Goal: Information Seeking & Learning: Learn about a topic

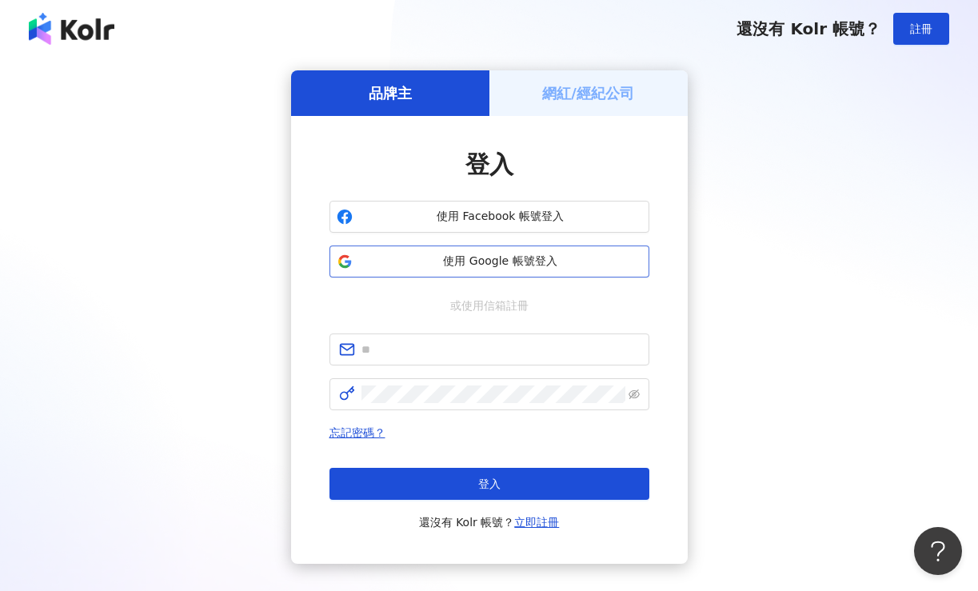
click at [529, 268] on span "使用 Google 帳號登入" at bounding box center [500, 261] width 283 height 16
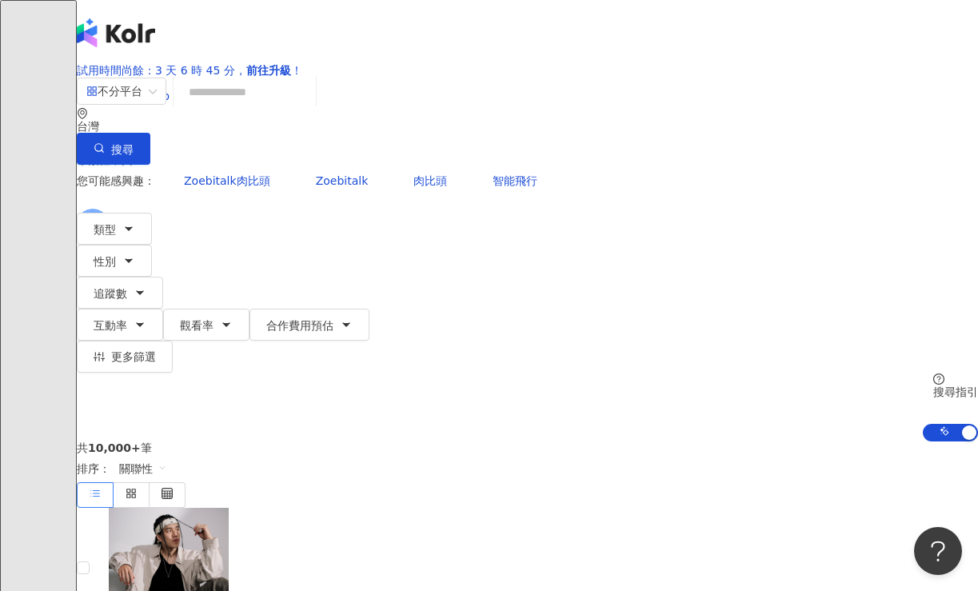
paste input "**********"
type input "**********"
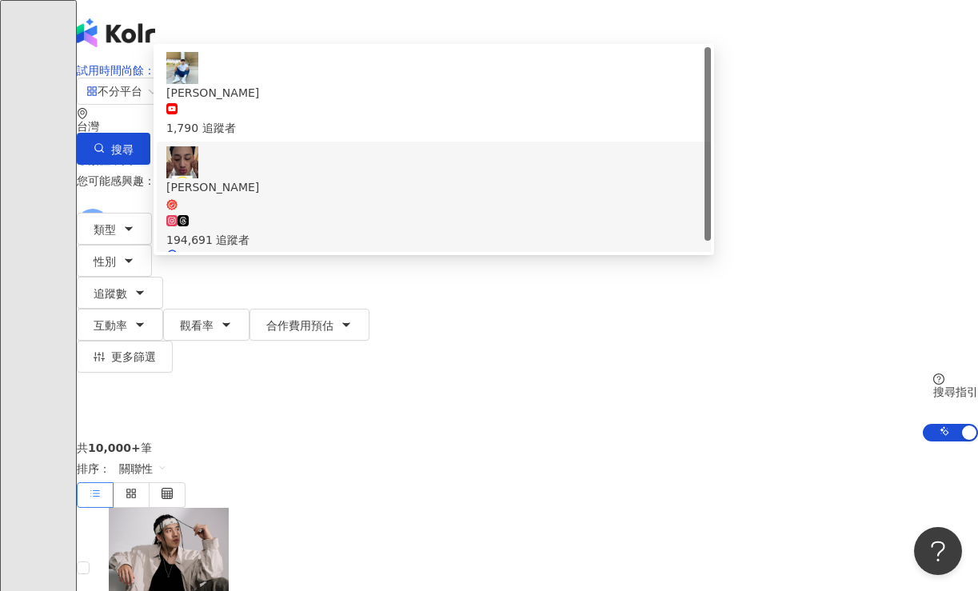
click at [380, 239] on div "194,691 追蹤者" at bounding box center [433, 230] width 535 height 35
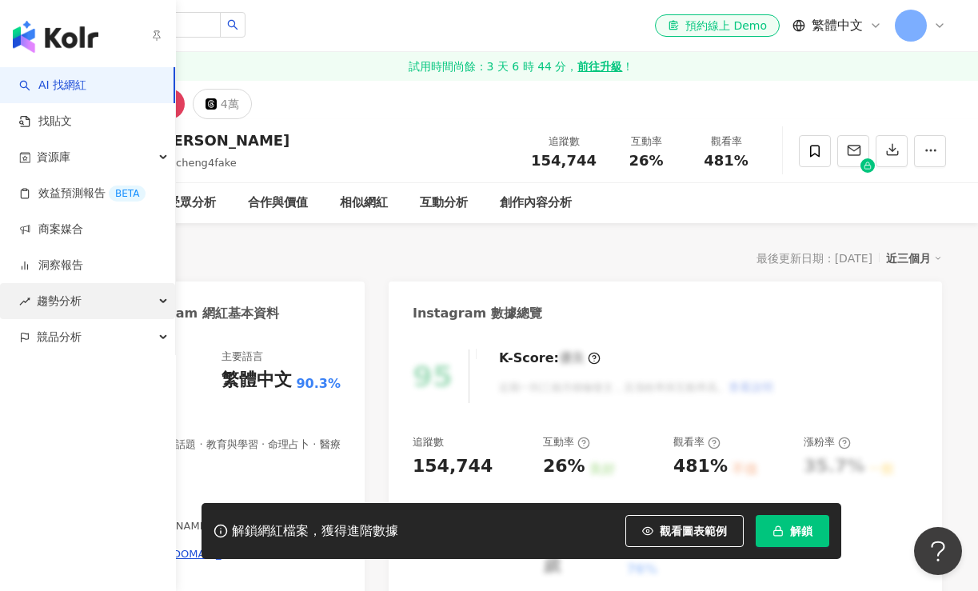
click at [103, 300] on div "趨勢分析" at bounding box center [87, 301] width 175 height 36
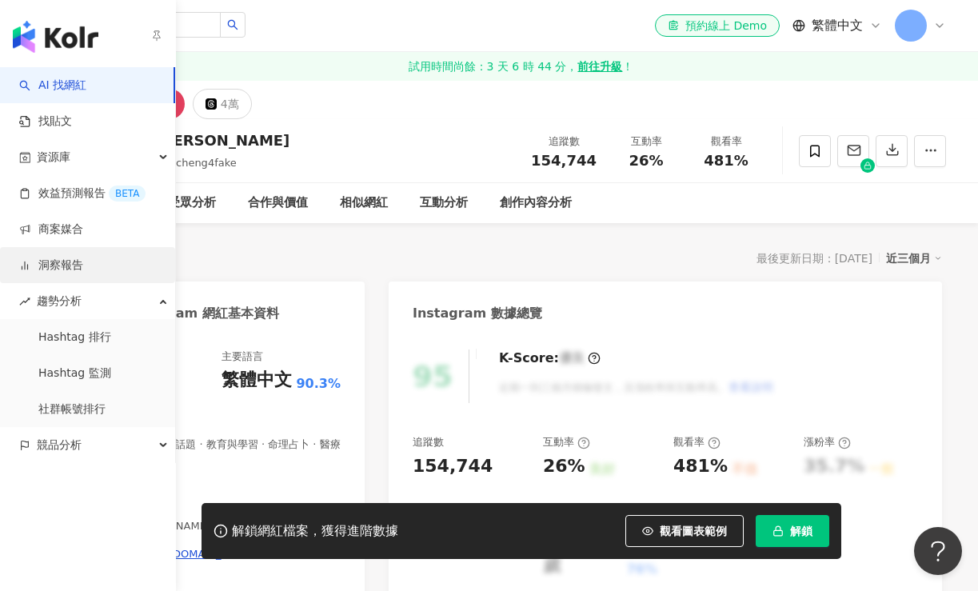
click at [83, 261] on link "洞察報告" at bounding box center [51, 265] width 64 height 16
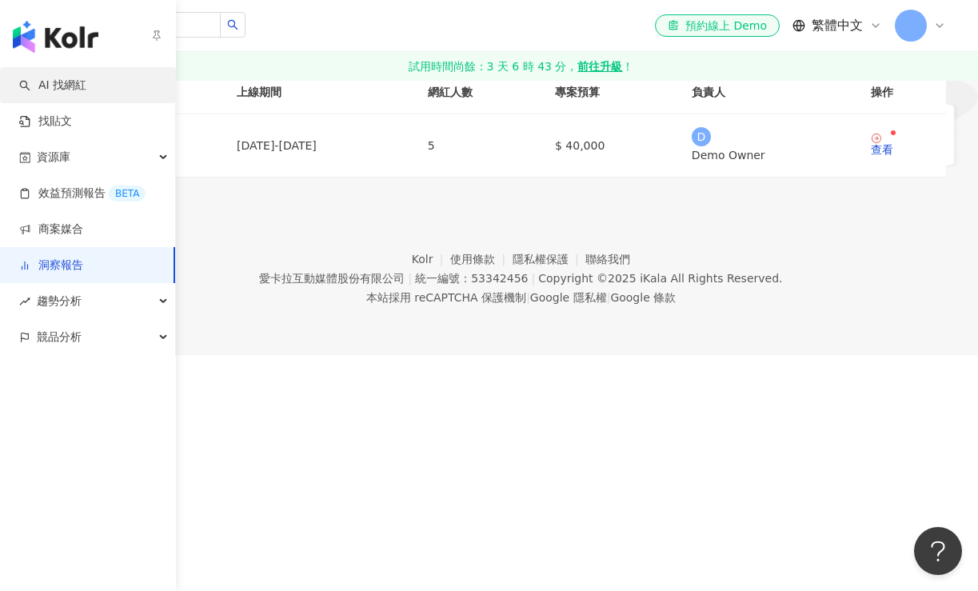
click at [68, 94] on link "AI 找網紅" at bounding box center [52, 86] width 67 height 16
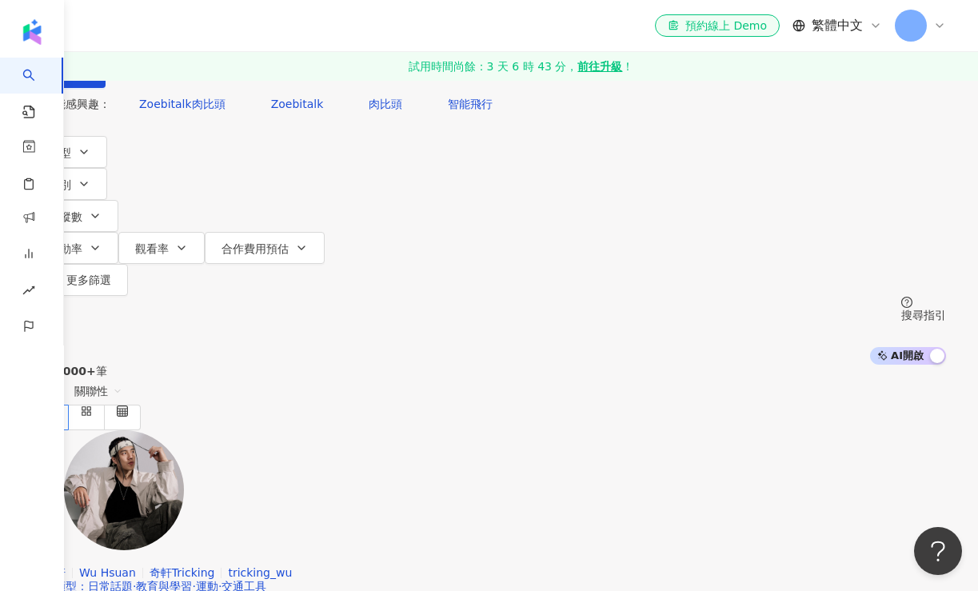
click at [265, 30] on input "search" at bounding box center [199, 15] width 129 height 30
type input "**********"
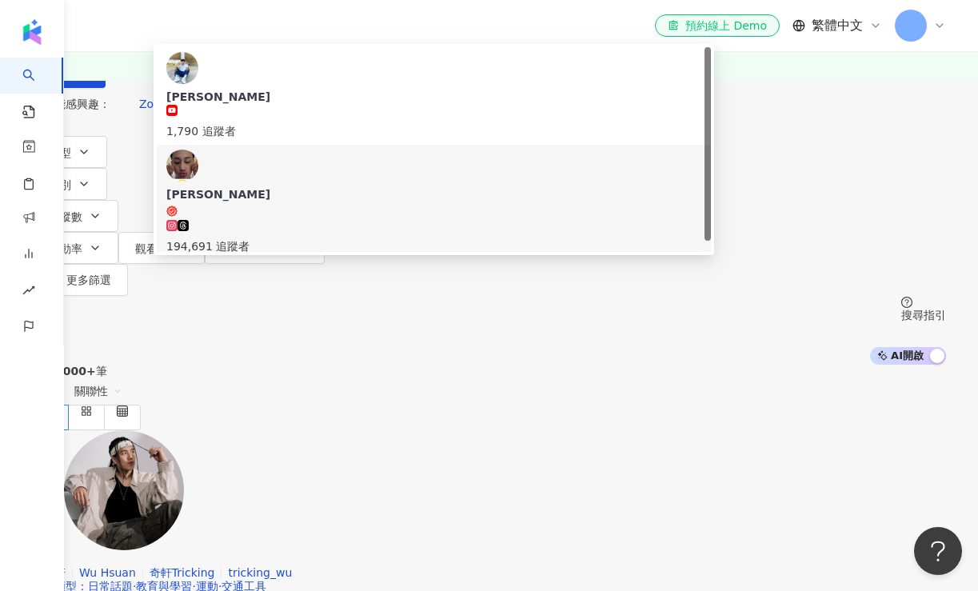
click at [213, 257] on span "找相似" at bounding box center [196, 263] width 34 height 13
click at [427, 232] on div "194,691 追蹤者" at bounding box center [433, 237] width 535 height 35
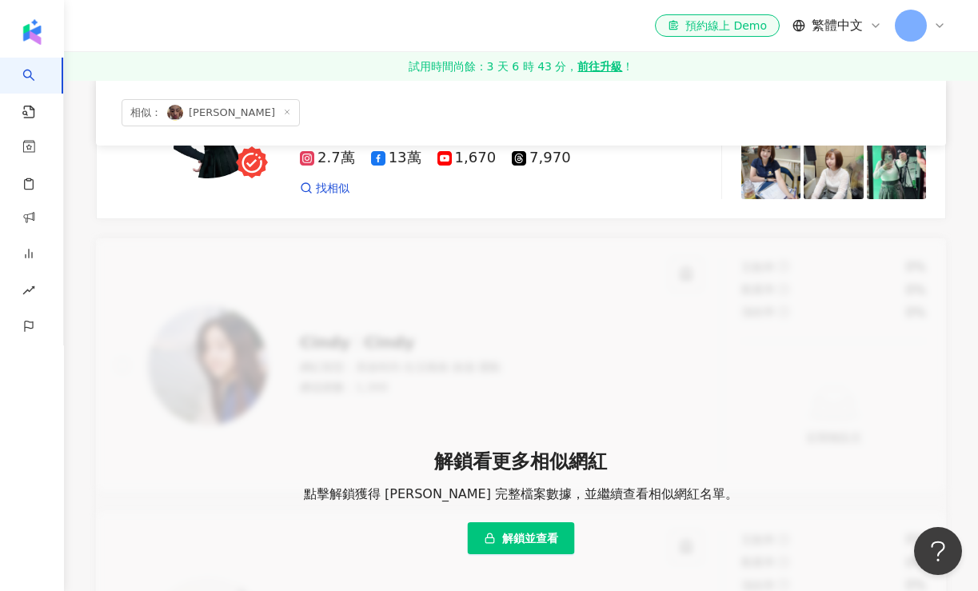
scroll to position [311, 0]
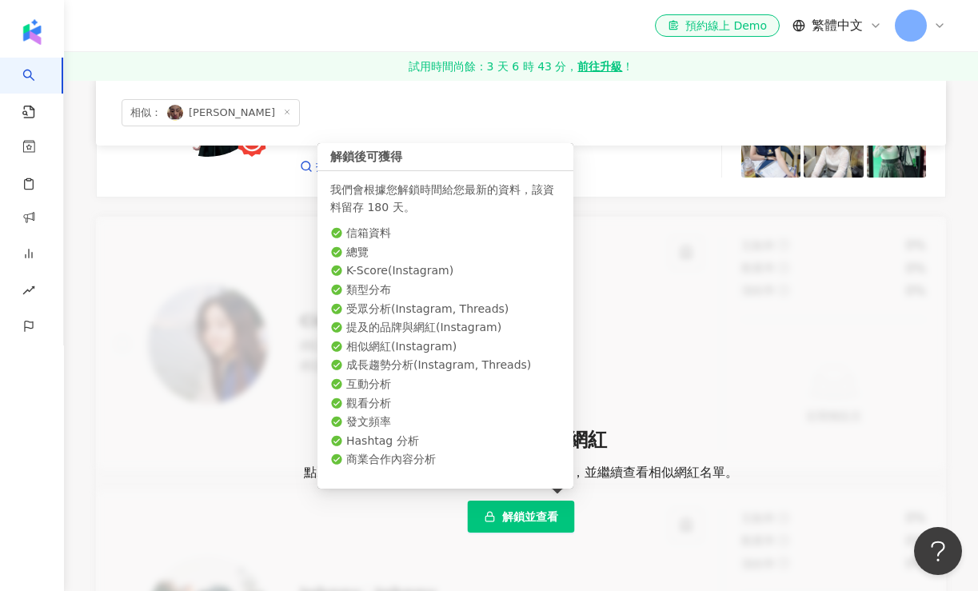
click at [532, 513] on span "解鎖並查看" at bounding box center [530, 516] width 56 height 13
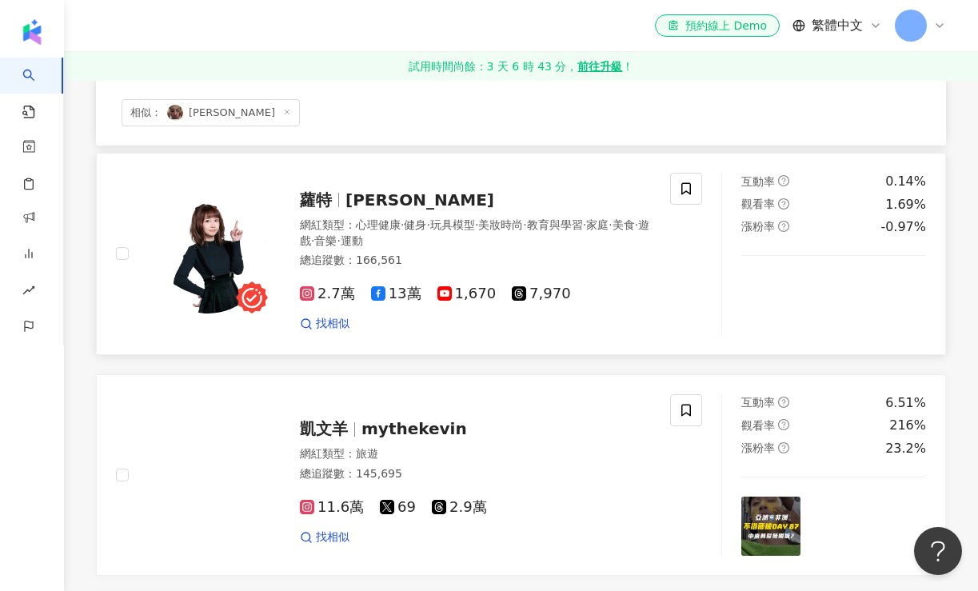
scroll to position [418, 0]
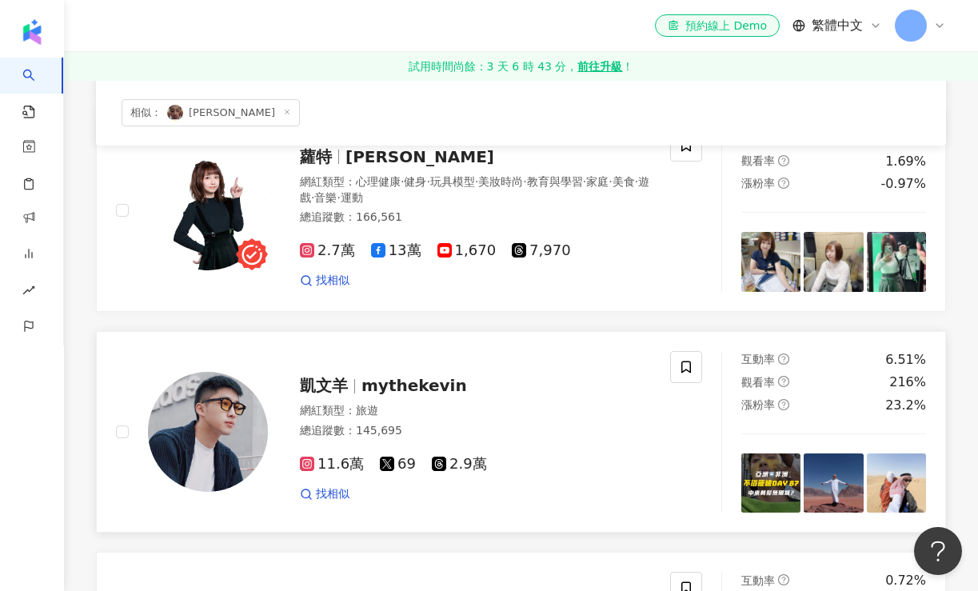
click at [397, 384] on span "mythekevin" at bounding box center [414, 385] width 106 height 19
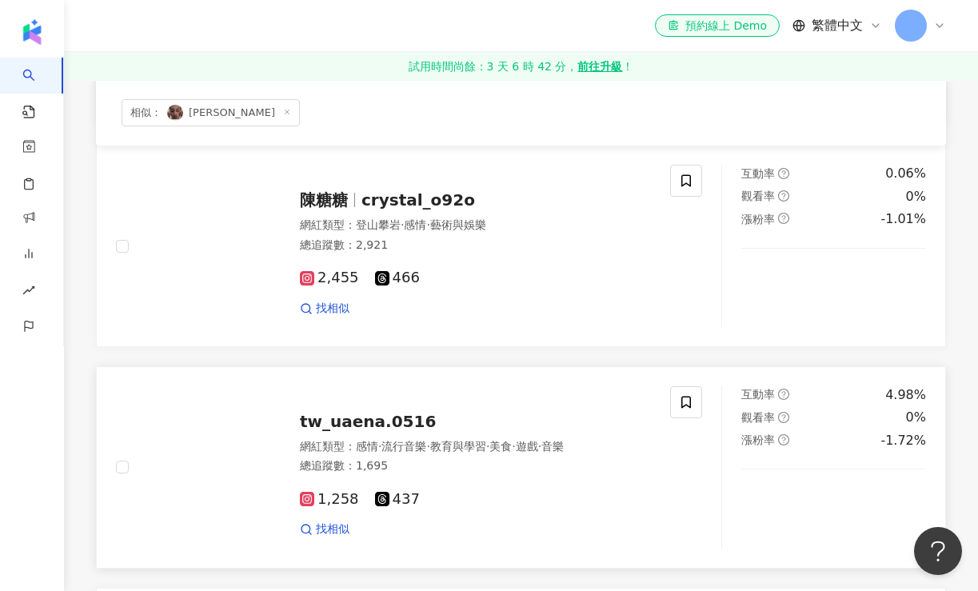
scroll to position [1711, 0]
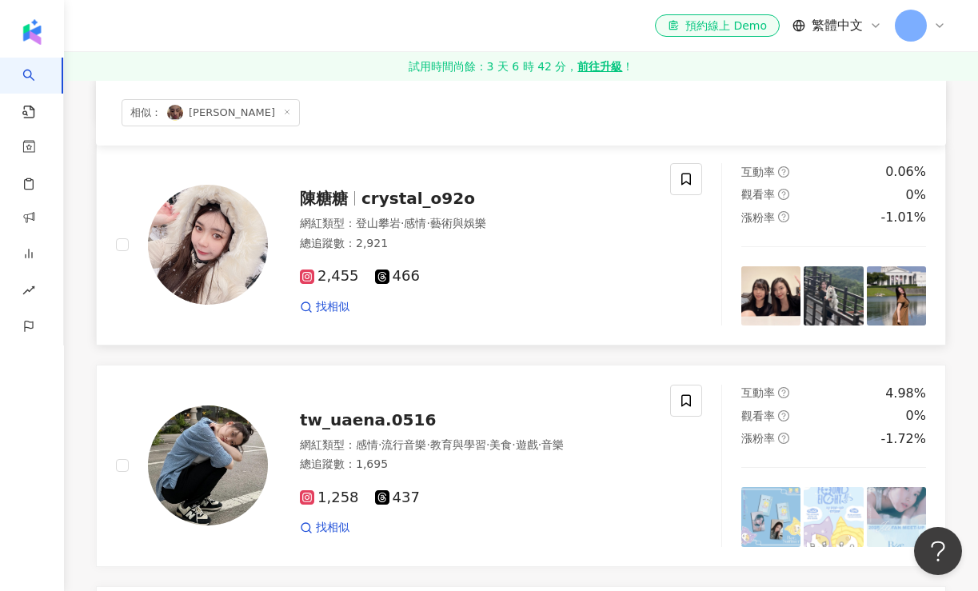
click at [388, 191] on span "crystal_o92o" at bounding box center [418, 198] width 114 height 19
click at [360, 410] on span "tw_uaena.0516" at bounding box center [368, 419] width 136 height 19
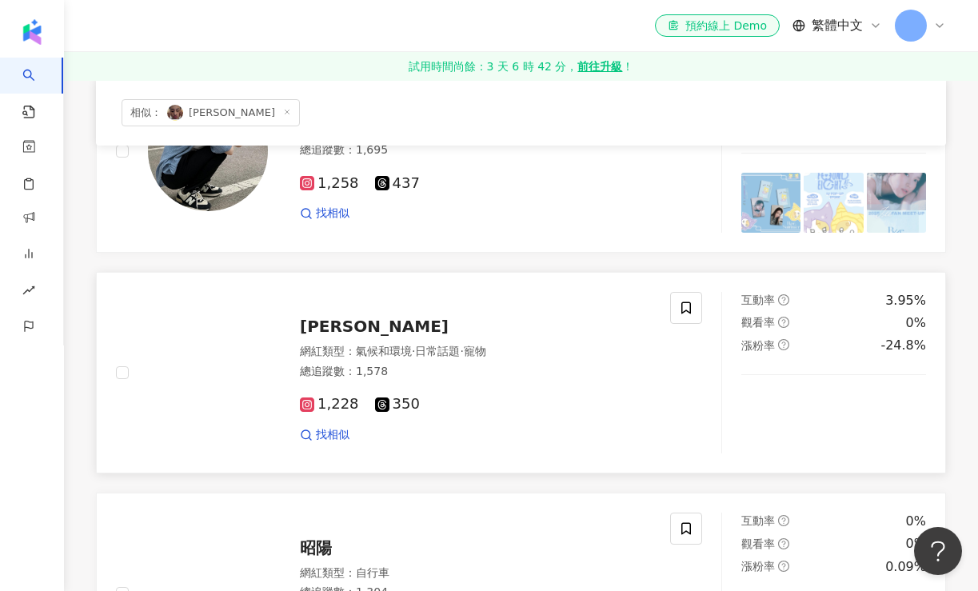
scroll to position [2060, 0]
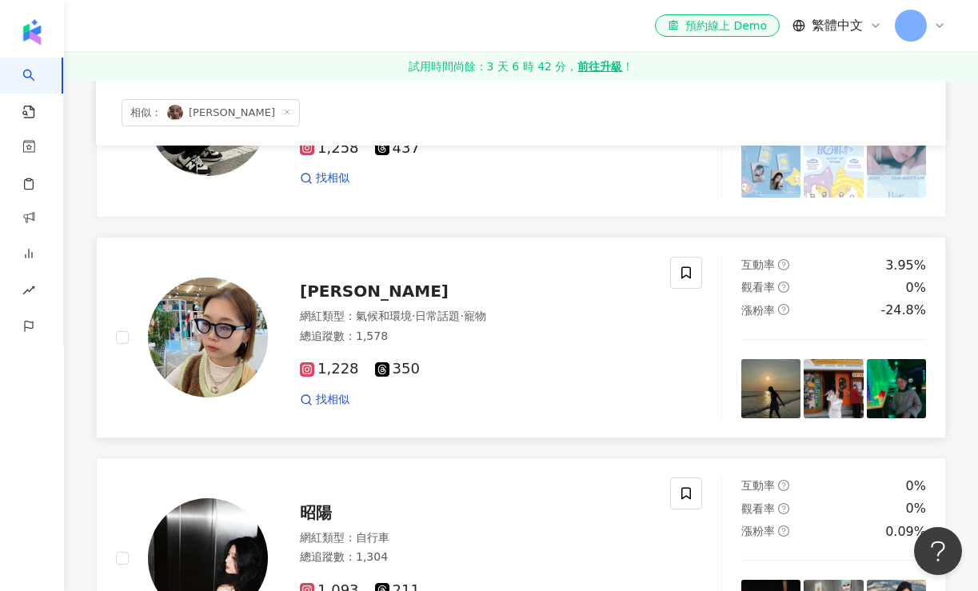
click at [345, 293] on div "YI-SYUAN 萱" at bounding box center [475, 291] width 351 height 22
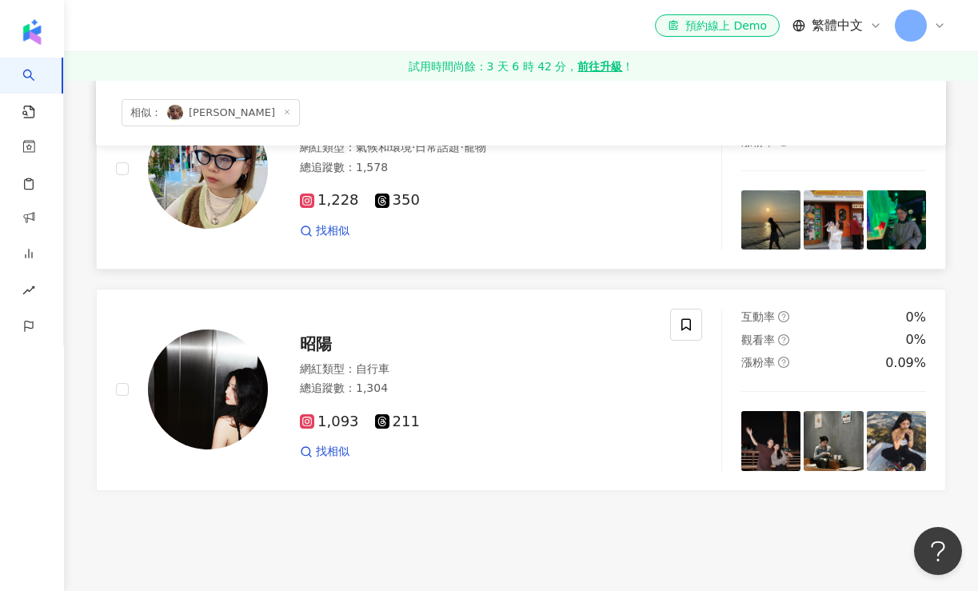
scroll to position [2293, 0]
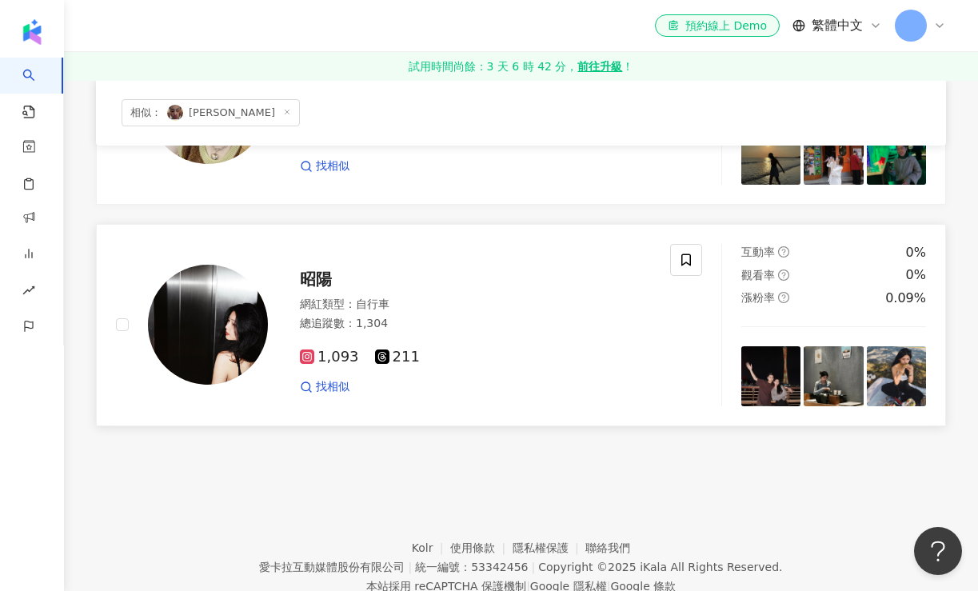
click at [317, 274] on span "昭陽" at bounding box center [316, 278] width 32 height 19
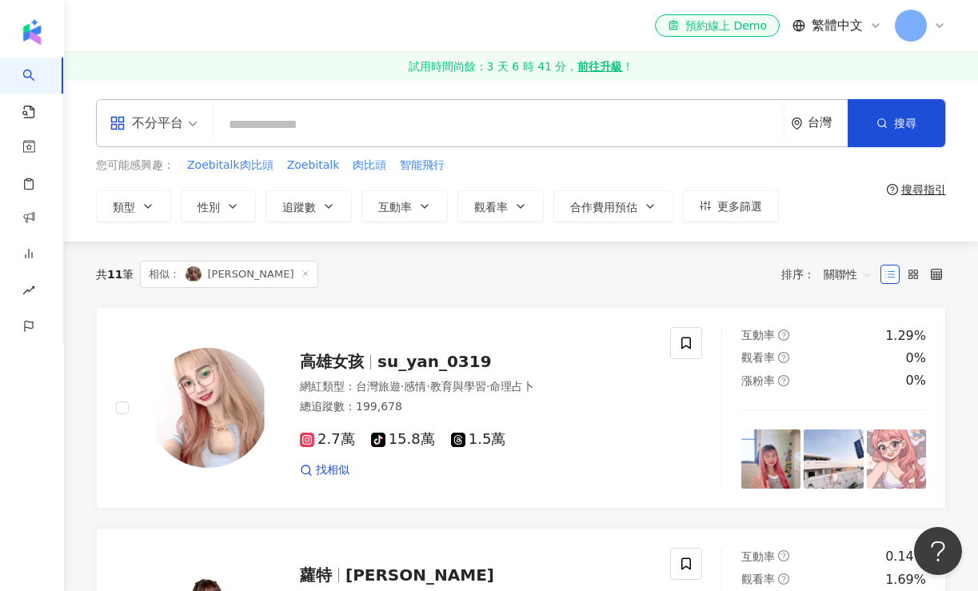
scroll to position [0, 0]
click at [342, 121] on input "search" at bounding box center [498, 125] width 557 height 30
click at [842, 275] on span "關聯性" at bounding box center [847, 274] width 48 height 26
click at [612, 273] on div "共 11 筆 相似： cheng 排序： 關聯性" at bounding box center [521, 274] width 850 height 27
click at [294, 135] on input "search" at bounding box center [498, 125] width 557 height 30
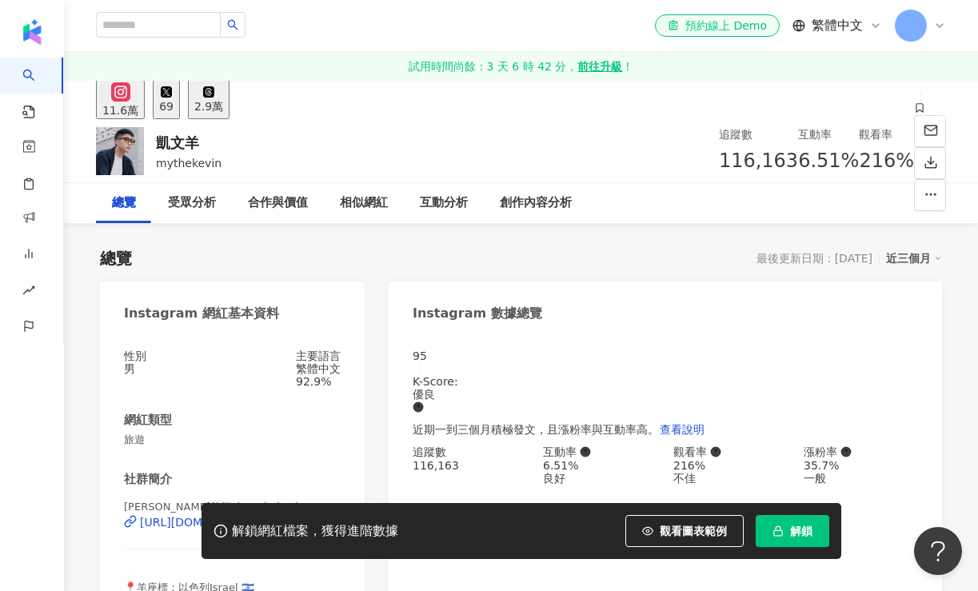
scroll to position [158, 0]
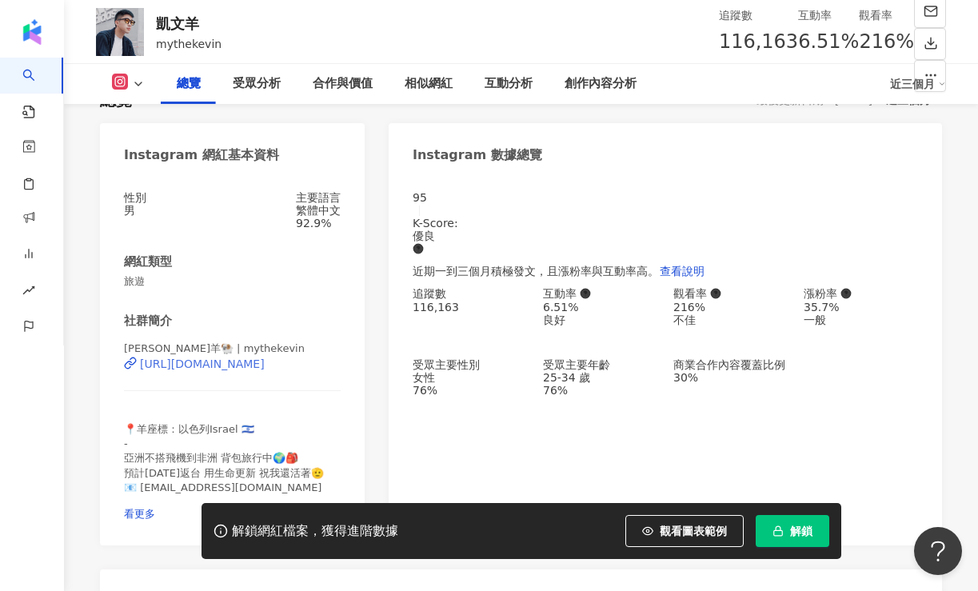
click at [265, 370] on div "[URL][DOMAIN_NAME]" at bounding box center [202, 363] width 125 height 13
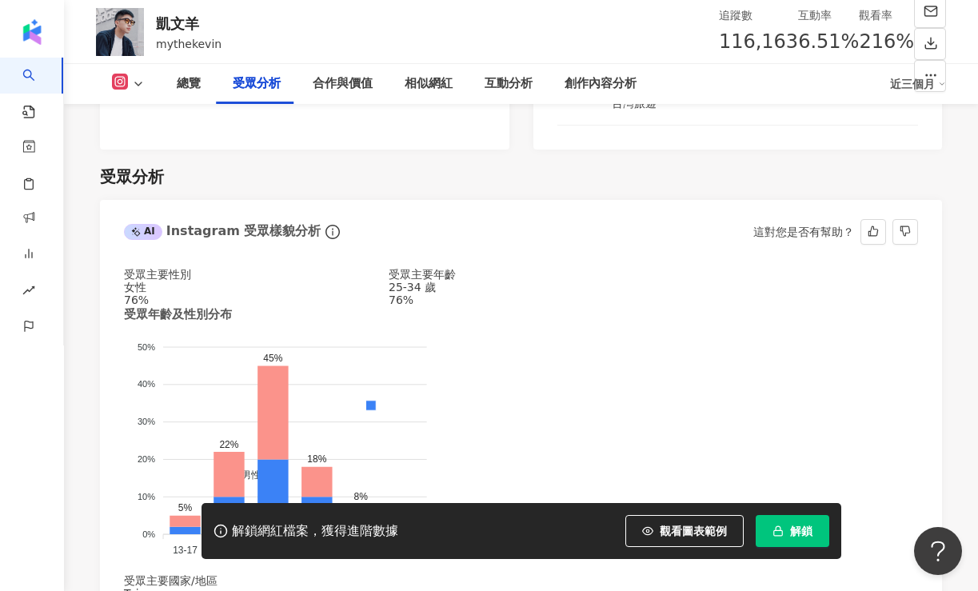
scroll to position [1514, 0]
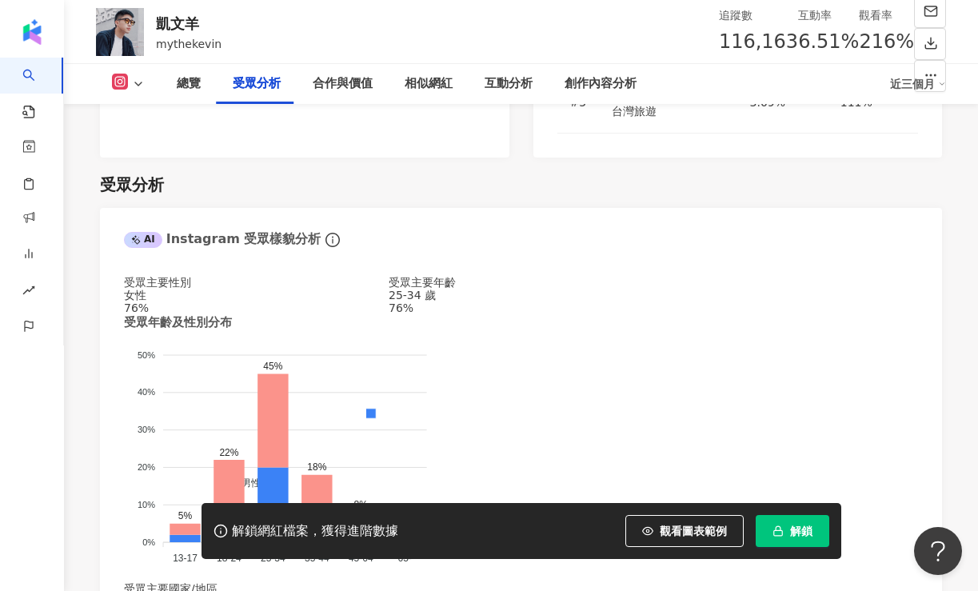
click at [914, 9] on div at bounding box center [930, 37] width 32 height 109
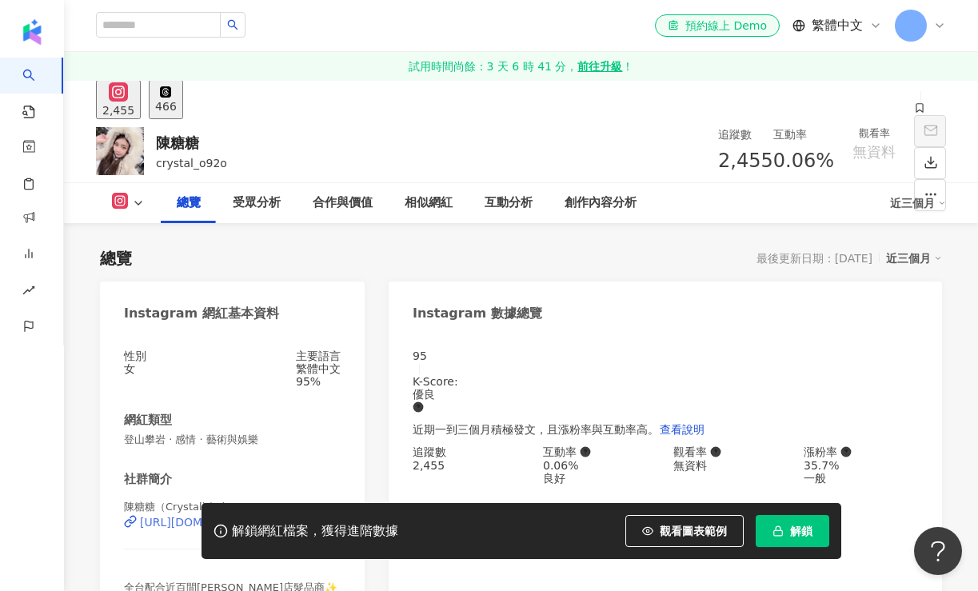
scroll to position [107, 0]
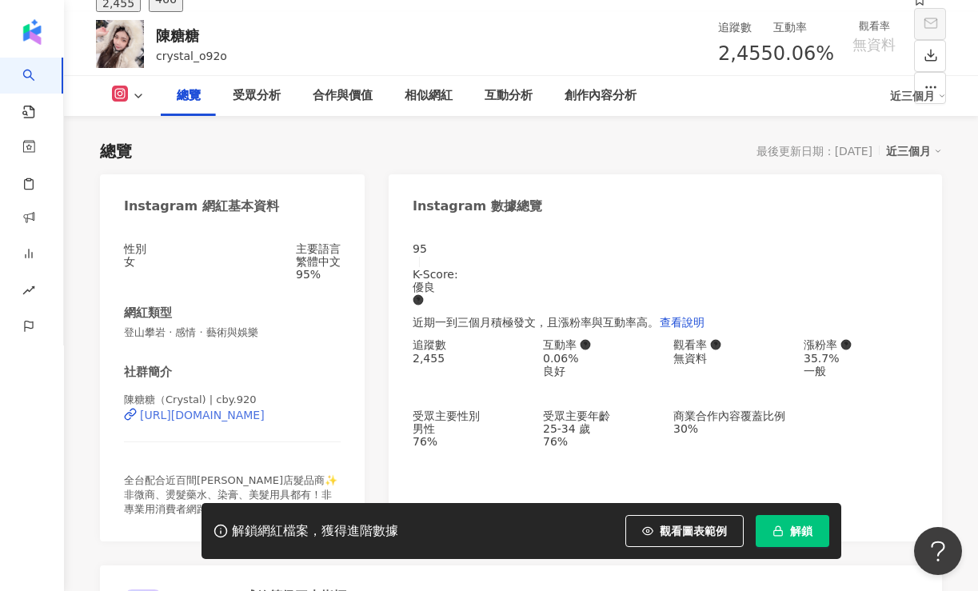
click at [265, 421] on div "https://www.instagram.com/cby.920/" at bounding box center [202, 414] width 125 height 13
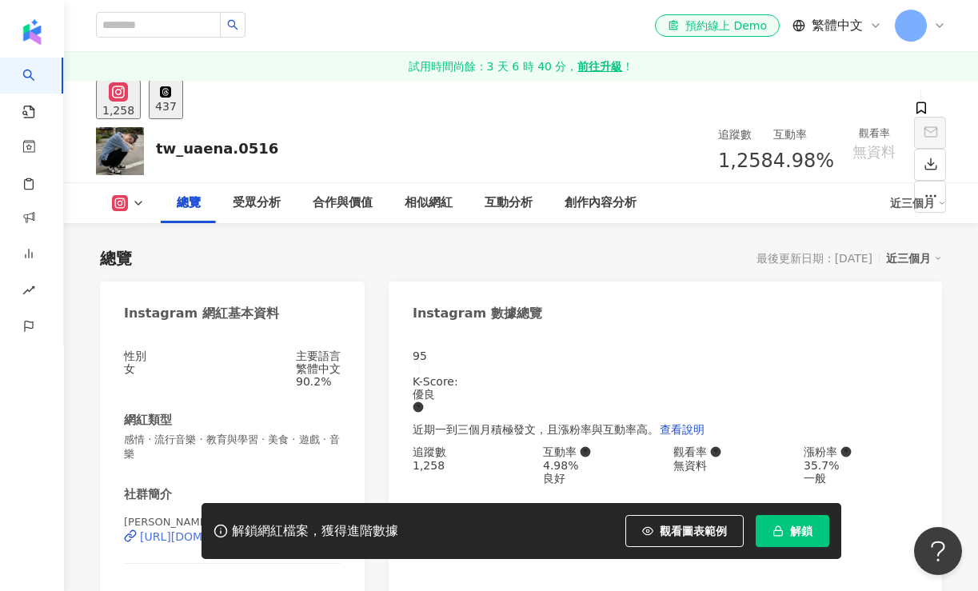
click at [245, 530] on div "[URL][DOMAIN_NAME]" at bounding box center [202, 536] width 125 height 13
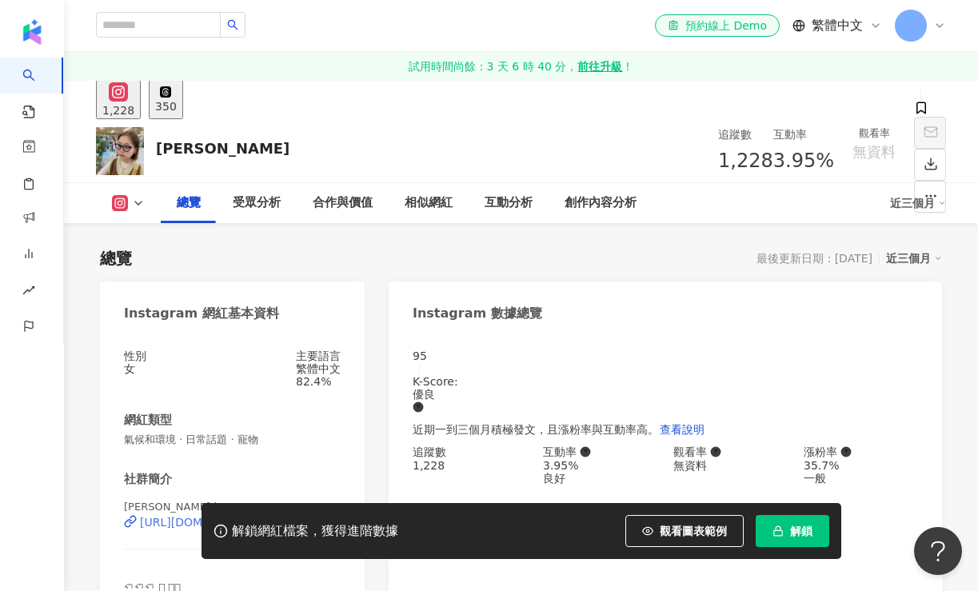
scroll to position [285, 0]
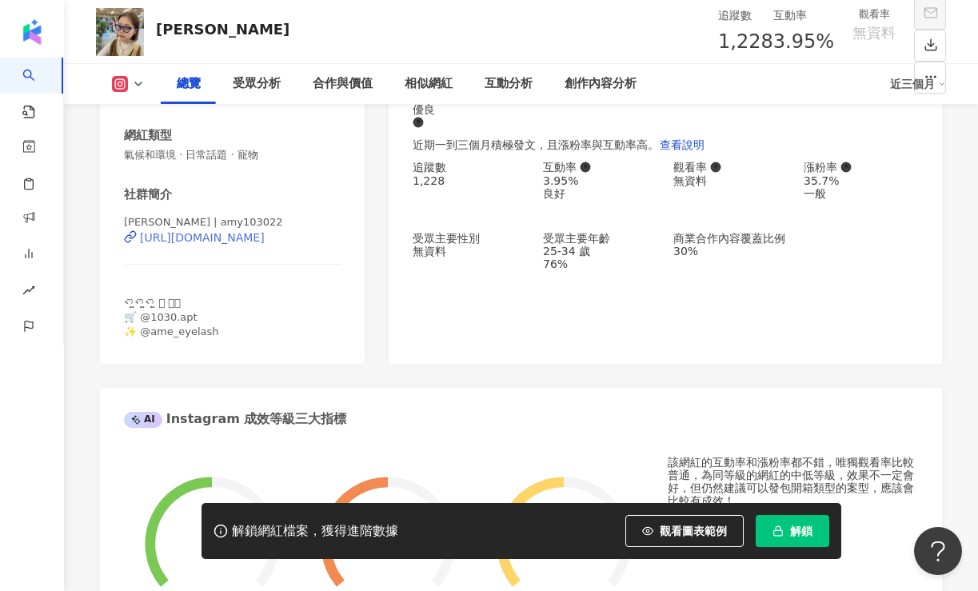
click at [265, 244] on div "https://www.instagram.com/amy103022/" at bounding box center [202, 237] width 125 height 13
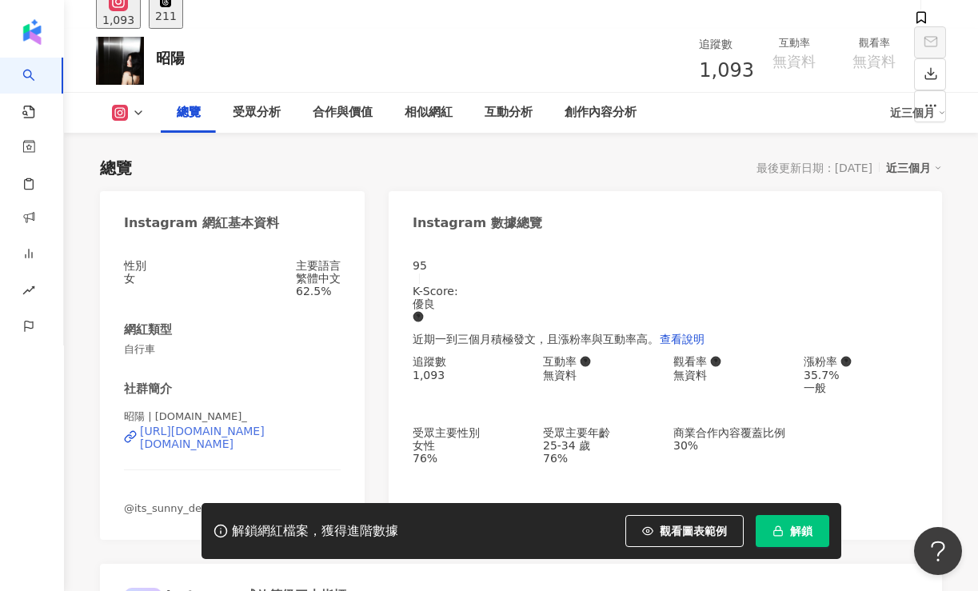
scroll to position [215, 0]
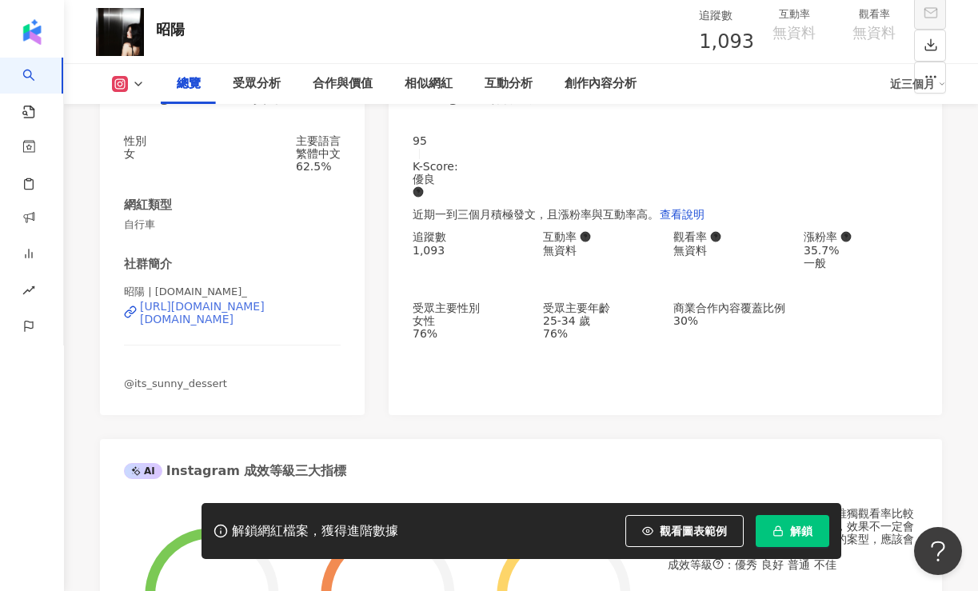
click at [249, 325] on div "https://www.instagram.com/sunny.cy_/" at bounding box center [240, 313] width 201 height 26
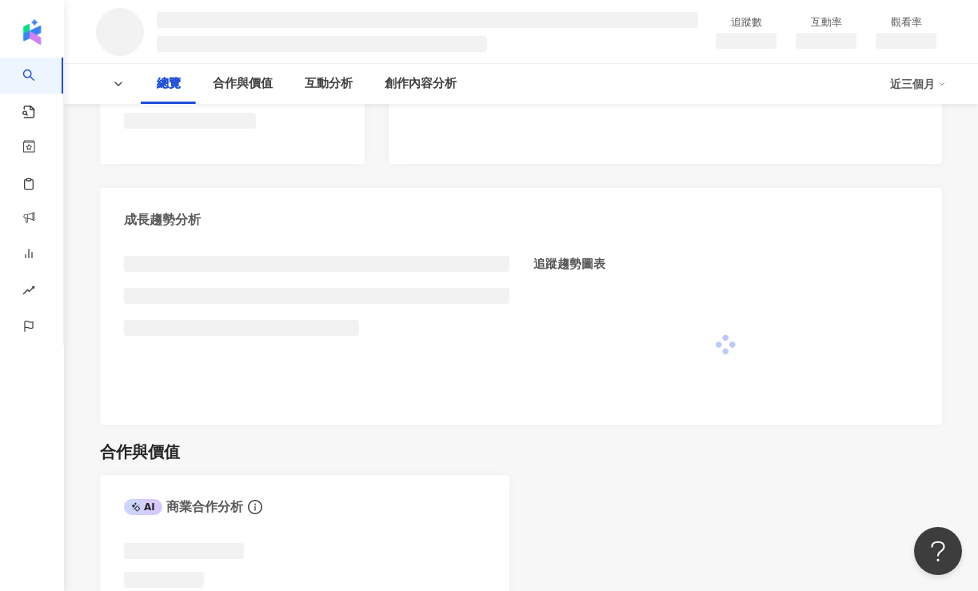
scroll to position [655, 0]
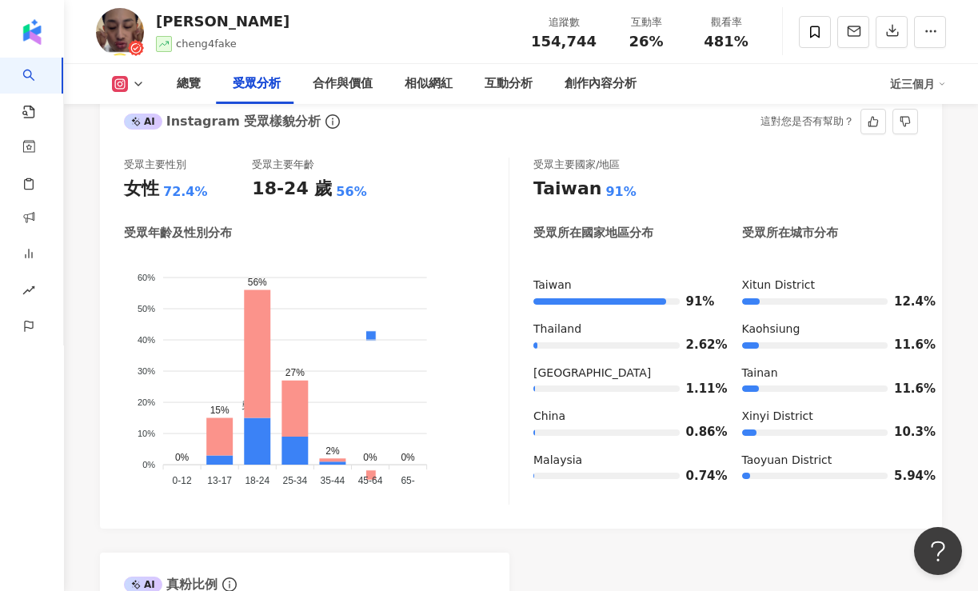
scroll to position [1459, 0]
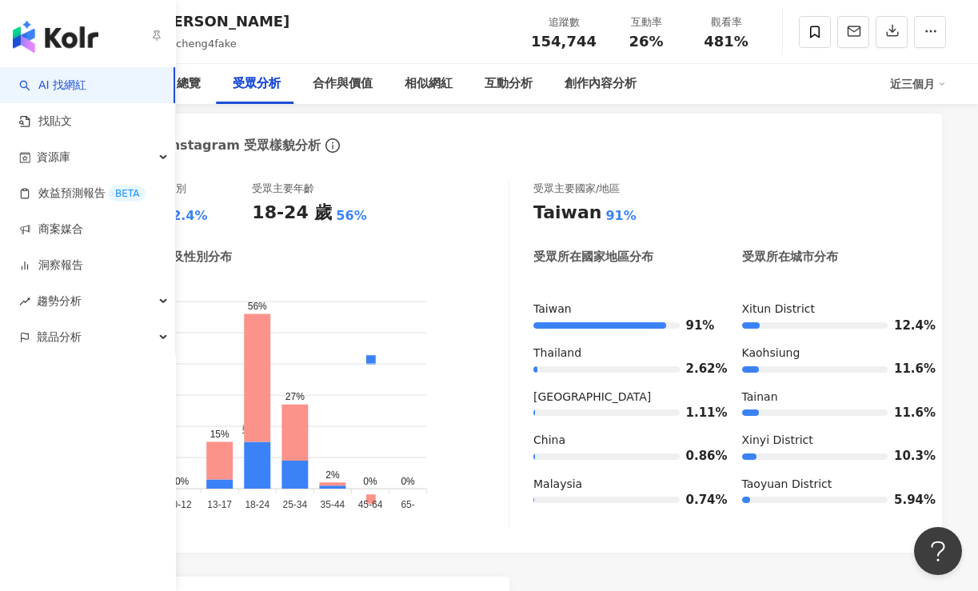
click at [82, 85] on link "AI 找網紅" at bounding box center [52, 86] width 67 height 16
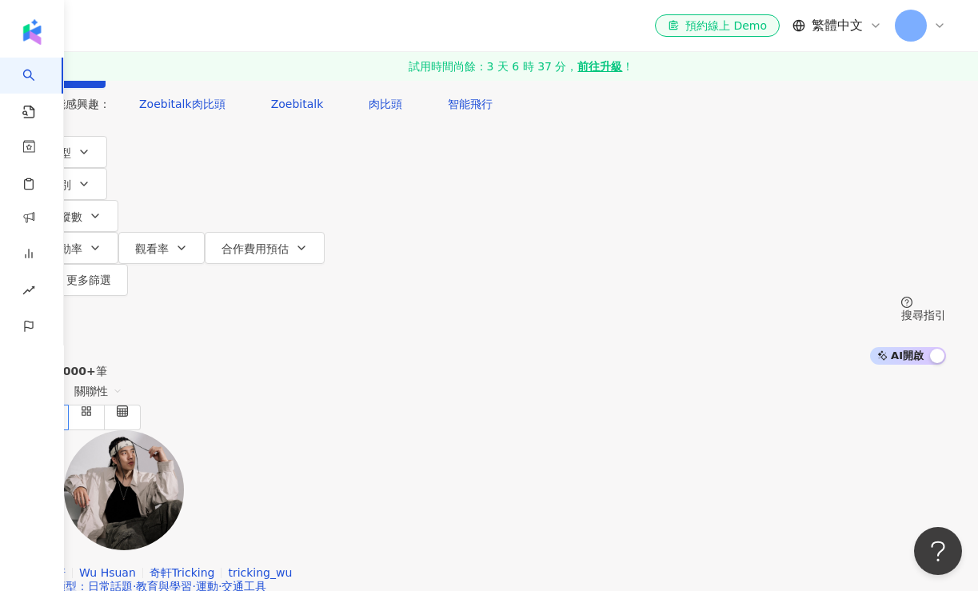
click at [112, 27] on span "不分平台" at bounding box center [77, 15] width 70 height 26
click at [177, 193] on div "Instagram" at bounding box center [153, 194] width 78 height 18
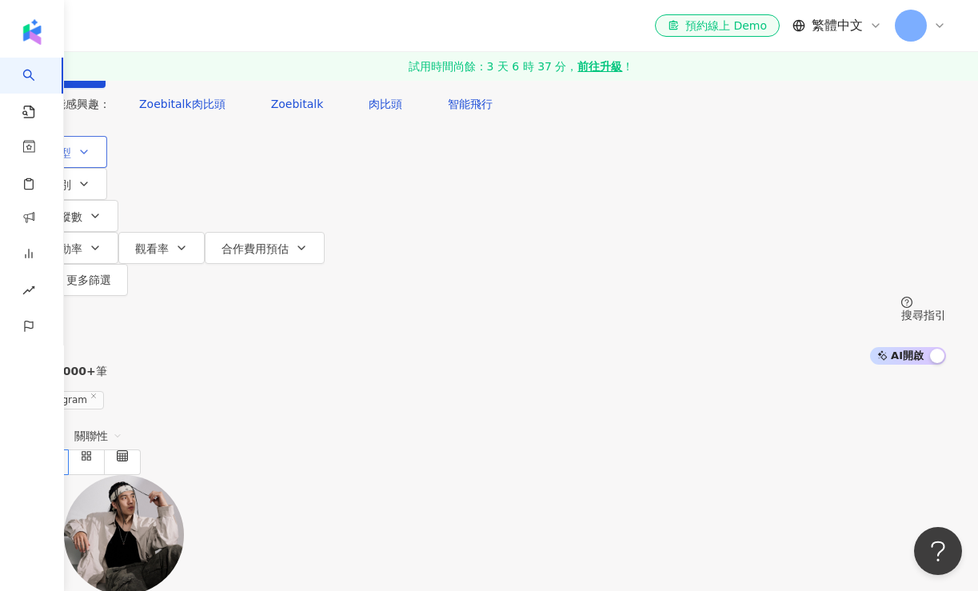
click at [107, 168] on button "類型" at bounding box center [69, 152] width 75 height 32
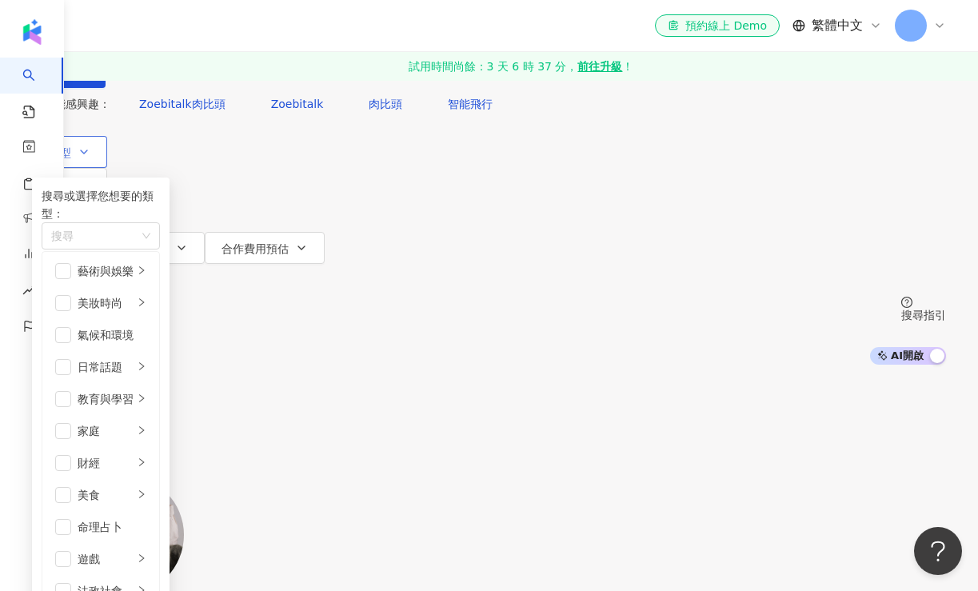
click at [107, 168] on button "類型 搜尋或選擇您想要的類型： 搜尋 藝術與娛樂 美妝時尚 氣候和環境 日常話題 教育與學習 家庭 財經 美食 命理占卜 遊戲 法政社會 生活風格 影視娛樂 …" at bounding box center [69, 152] width 75 height 32
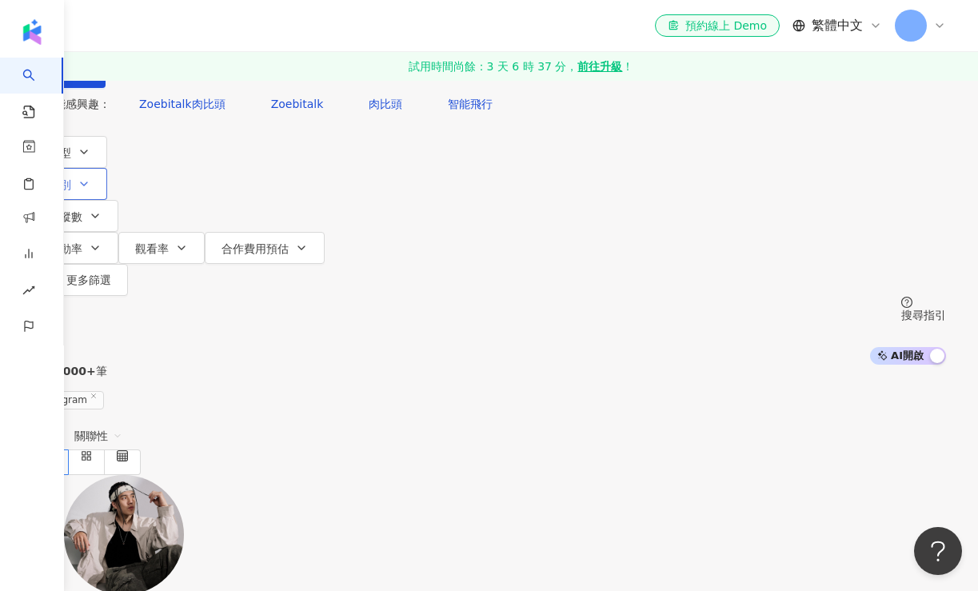
click at [107, 200] on button "性別" at bounding box center [69, 184] width 75 height 32
click at [111, 273] on span "更多篩選" at bounding box center [88, 279] width 45 height 13
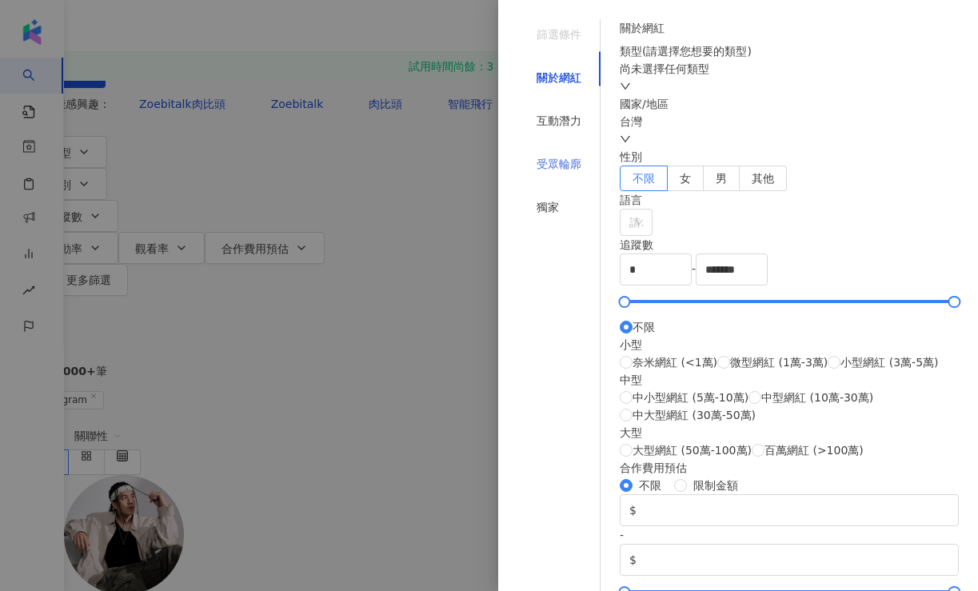
click at [574, 149] on div "受眾輪廓" at bounding box center [558, 164] width 83 height 30
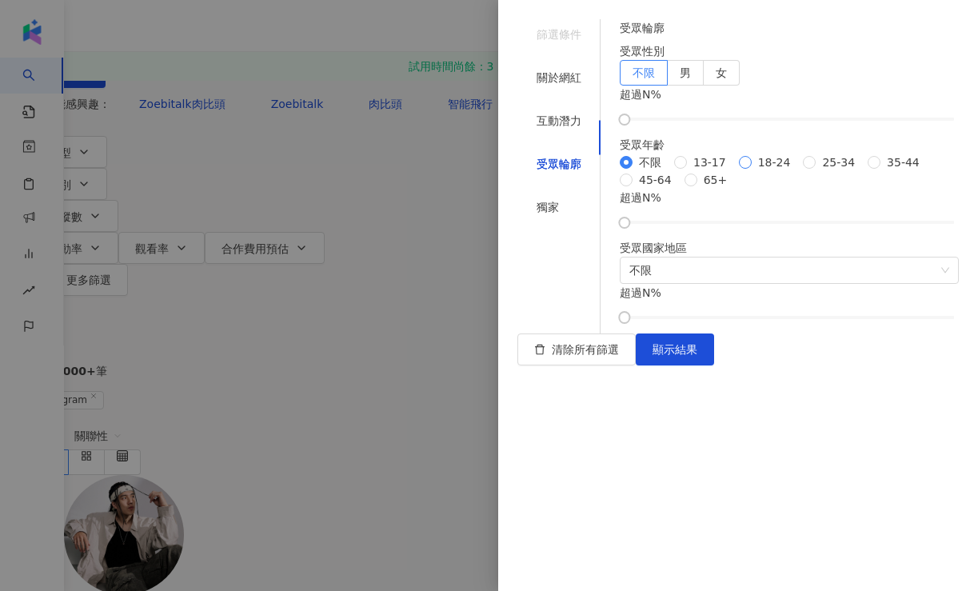
click at [751, 171] on span "18-24" at bounding box center [774, 162] width 46 height 18
click at [687, 171] on span "13-17" at bounding box center [710, 162] width 46 height 18
click at [751, 171] on span "18-24" at bounding box center [774, 162] width 46 height 18
drag, startPoint x: 651, startPoint y: 427, endPoint x: 803, endPoint y: 432, distance: 151.1
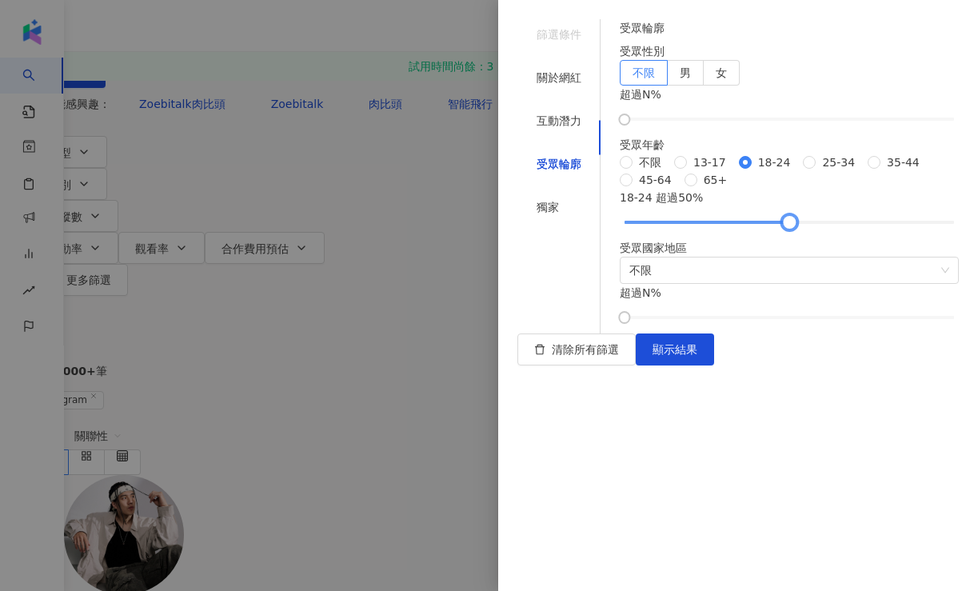
click at [793, 227] on div at bounding box center [788, 222] width 9 height 9
click at [747, 283] on span "不限" at bounding box center [789, 270] width 320 height 26
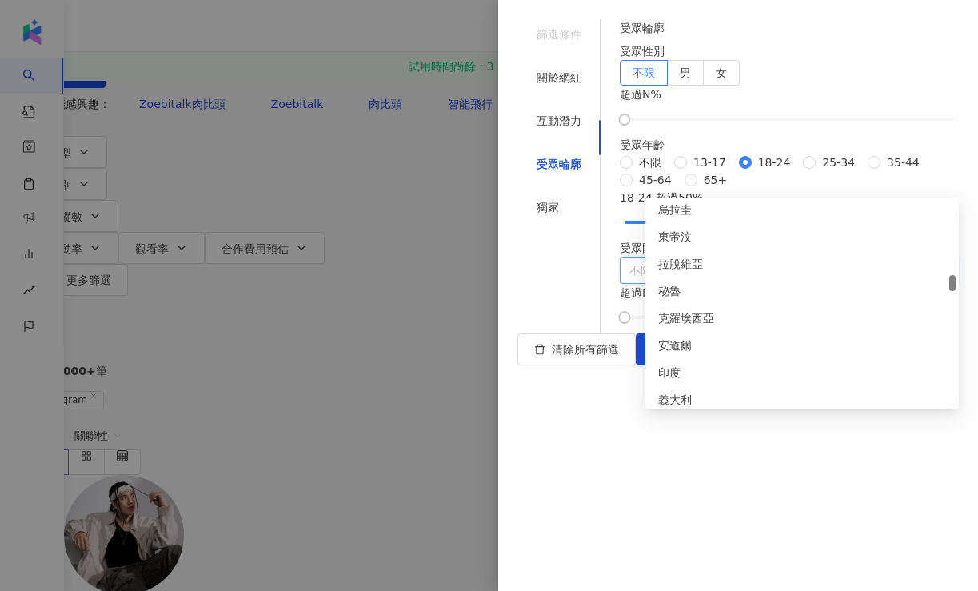
scroll to position [2424, 0]
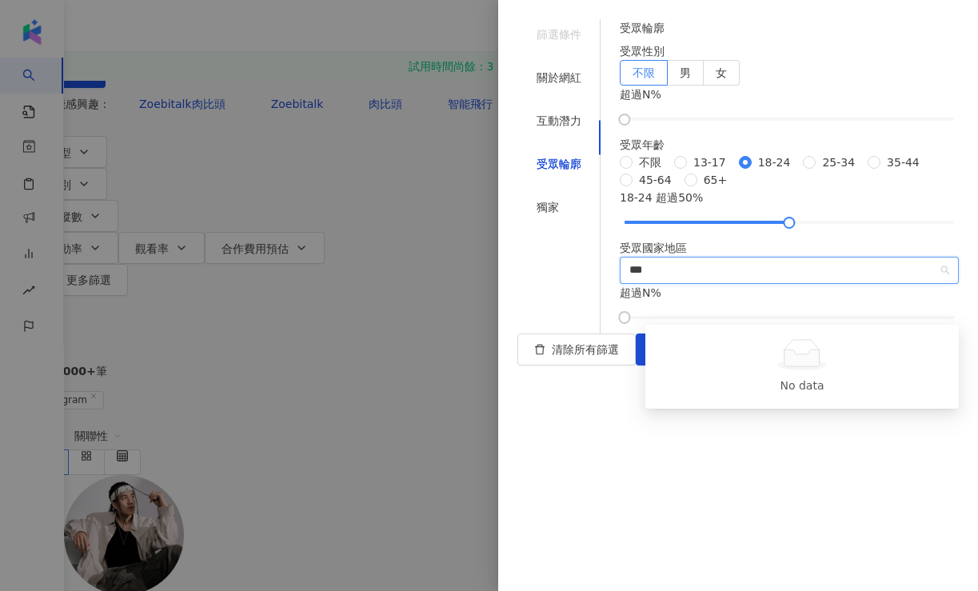
type input "**"
click at [755, 389] on div "台灣" at bounding box center [802, 392] width 288 height 18
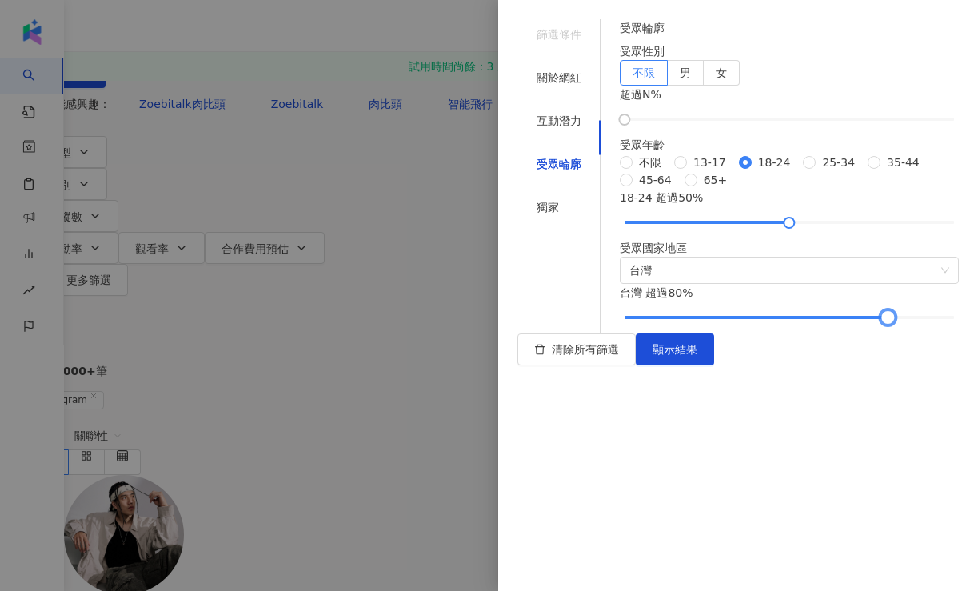
drag, startPoint x: 654, startPoint y: 496, endPoint x: 893, endPoint y: 510, distance: 239.4
click at [893, 322] on div "受眾輪廓 受眾性別 不限 男 女 超過 N % 受眾年齡 不限 13-17 18-24 25-34 35-44 45-64 65+ 18-24 超過 50 %…" at bounding box center [788, 170] width 339 height 303
click at [578, 72] on div "關於網紅" at bounding box center [558, 77] width 83 height 30
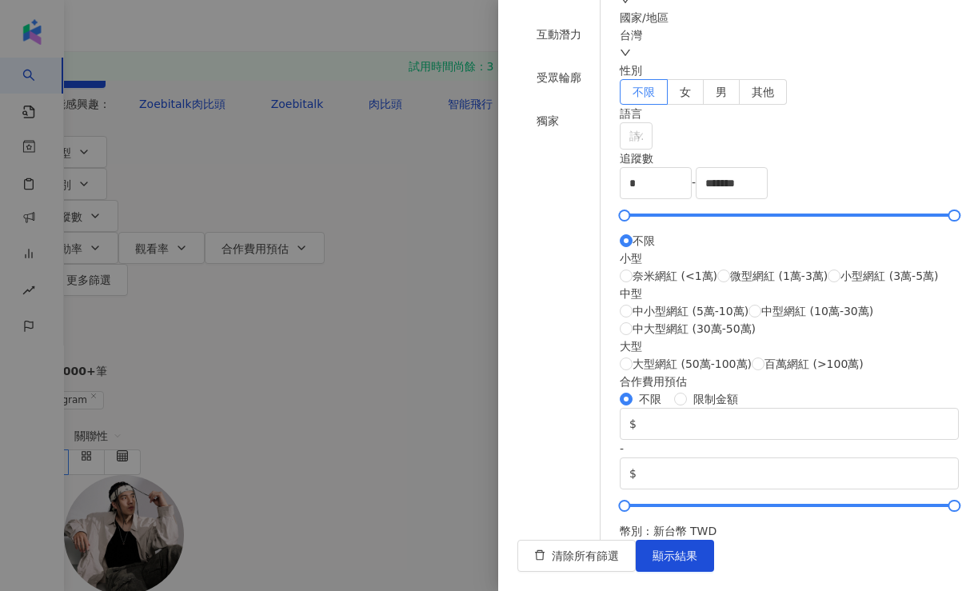
scroll to position [487, 0]
click at [696, 302] on span "中小型網紅 (5萬-10萬)" at bounding box center [690, 311] width 116 height 18
type input "*****"
click at [761, 313] on span "中型網紅 (10萬-30萬)" at bounding box center [817, 311] width 112 height 18
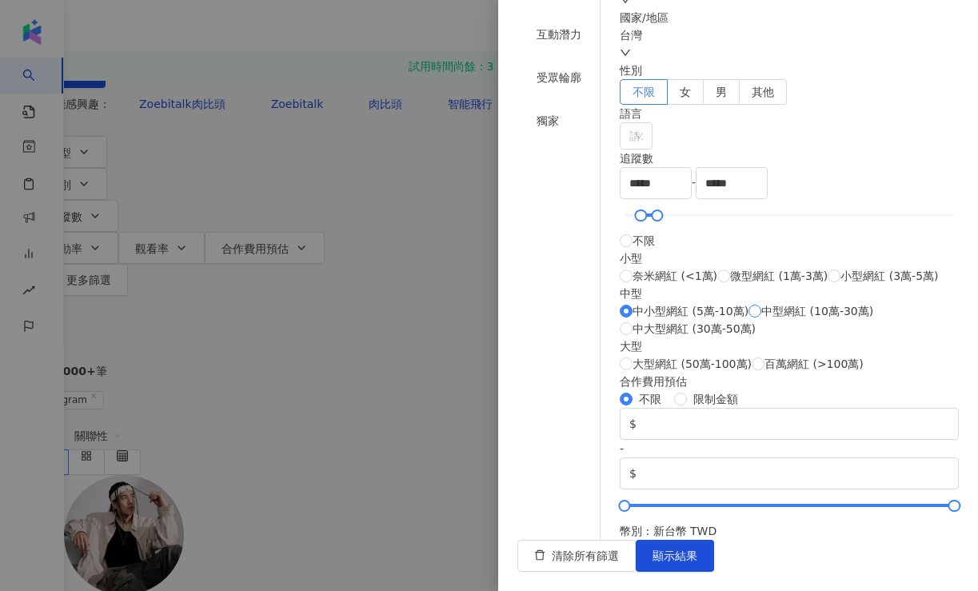
type input "******"
click at [568, 93] on div "受眾輪廓" at bounding box center [558, 77] width 83 height 30
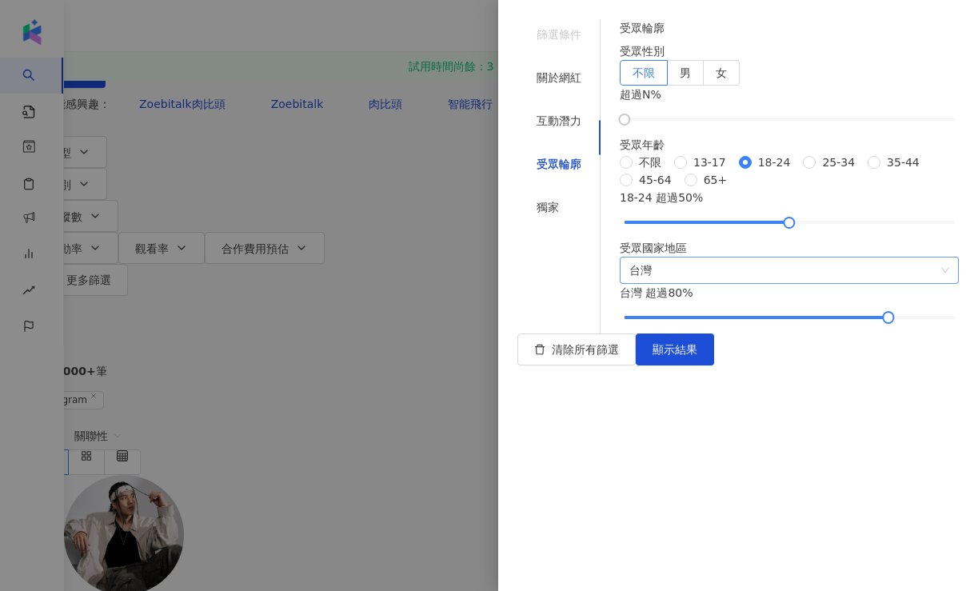
scroll to position [168, 0]
click at [783, 283] on span "台灣" at bounding box center [789, 270] width 320 height 26
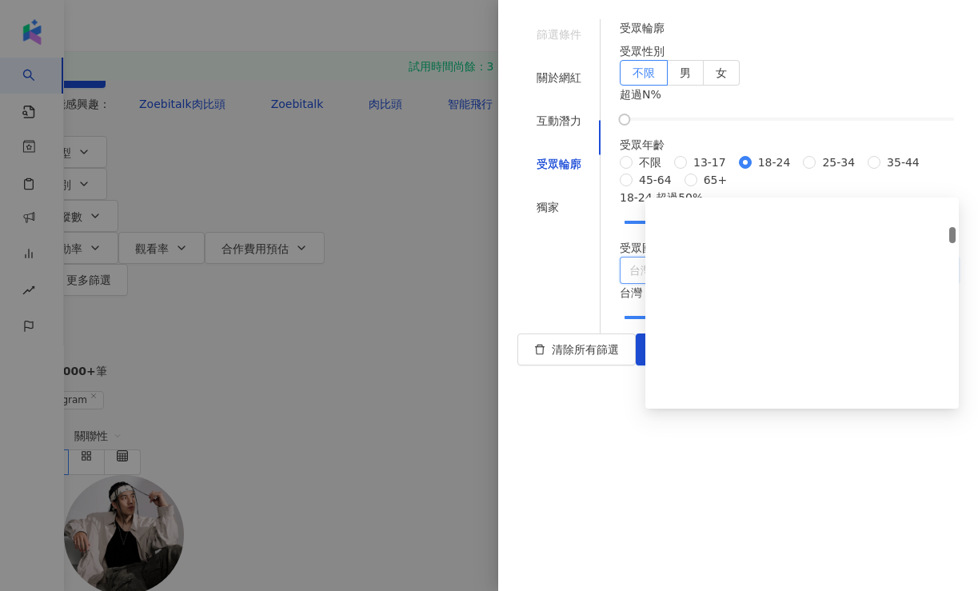
scroll to position [0, 0]
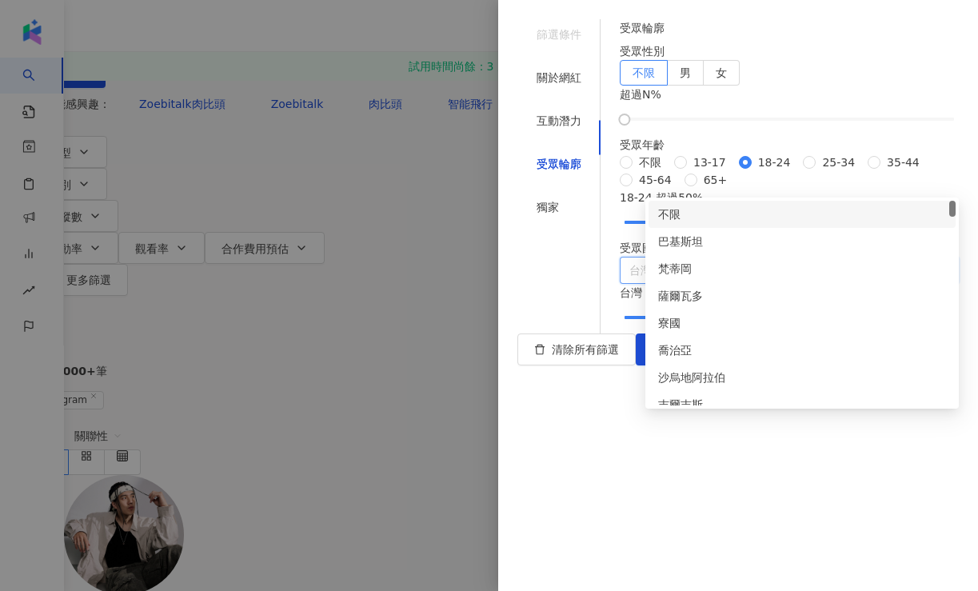
click at [726, 211] on div "不限" at bounding box center [802, 214] width 288 height 18
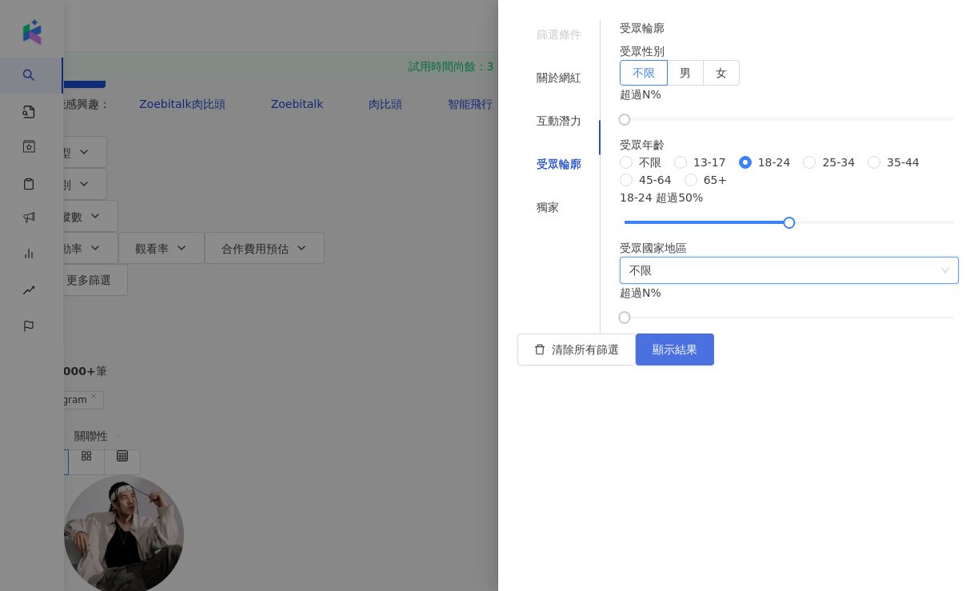
click at [697, 356] on span "顯示結果" at bounding box center [674, 349] width 45 height 13
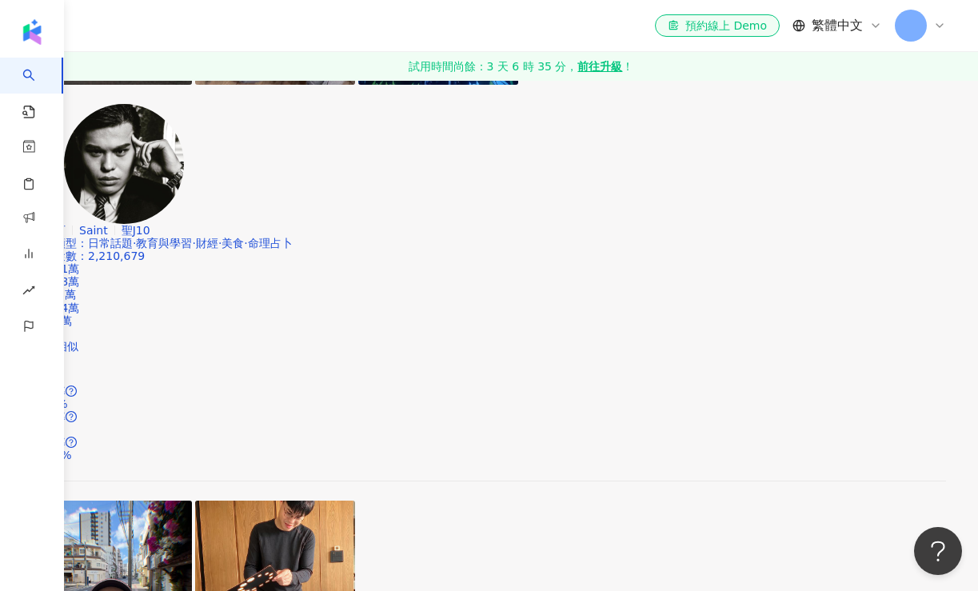
scroll to position [922, 0]
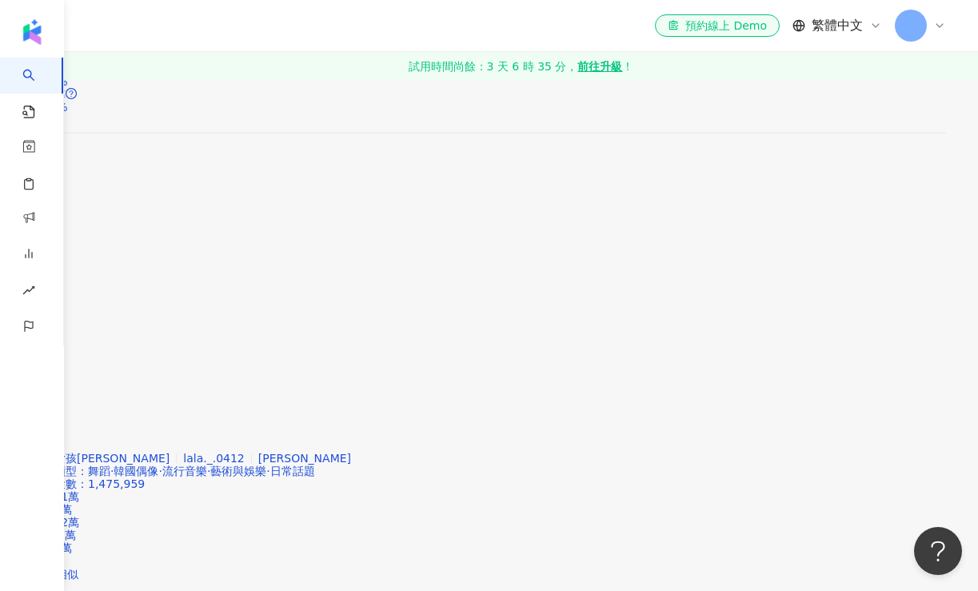
scroll to position [1845, 0]
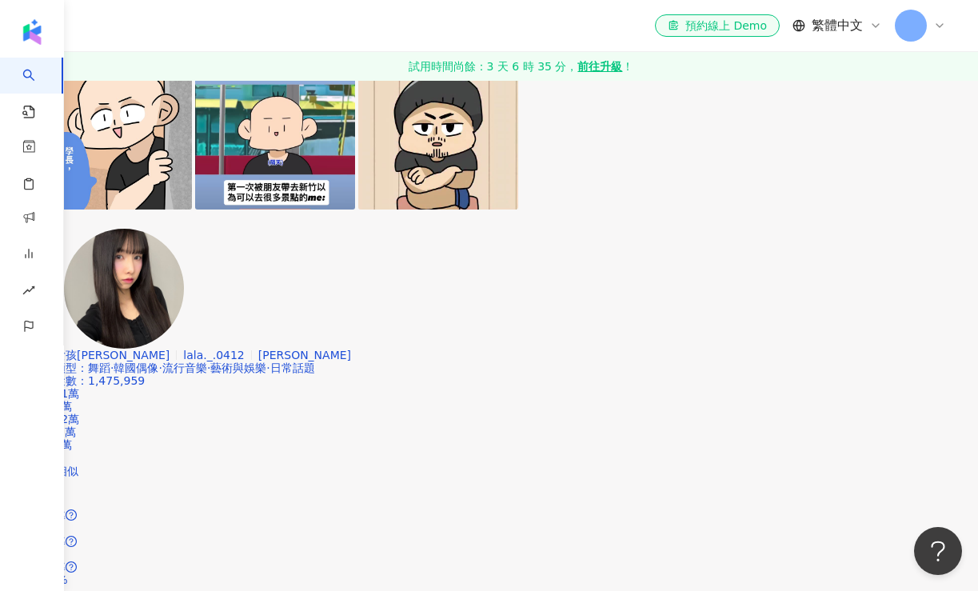
scroll to position [1985, 0]
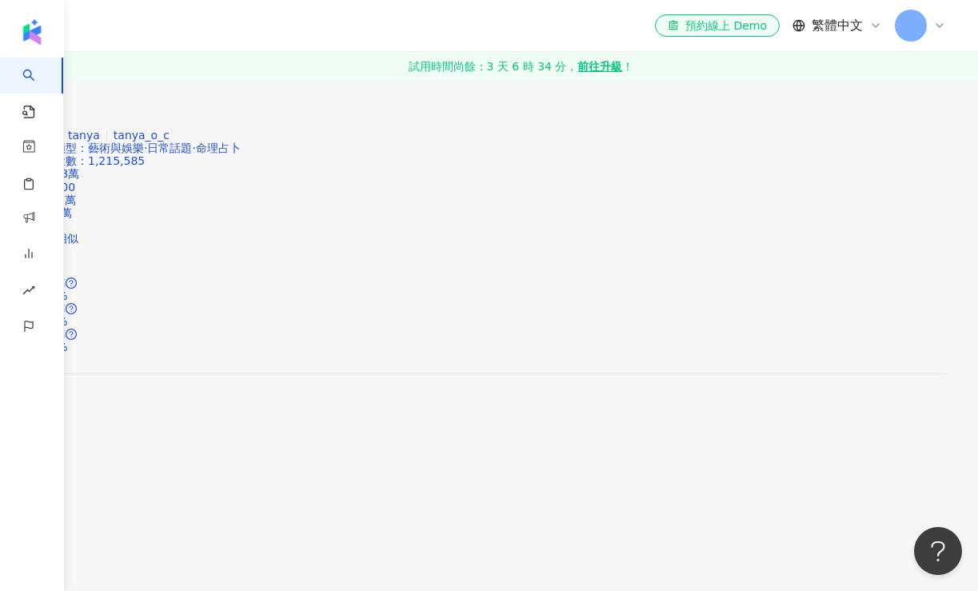
scroll to position [2758, 0]
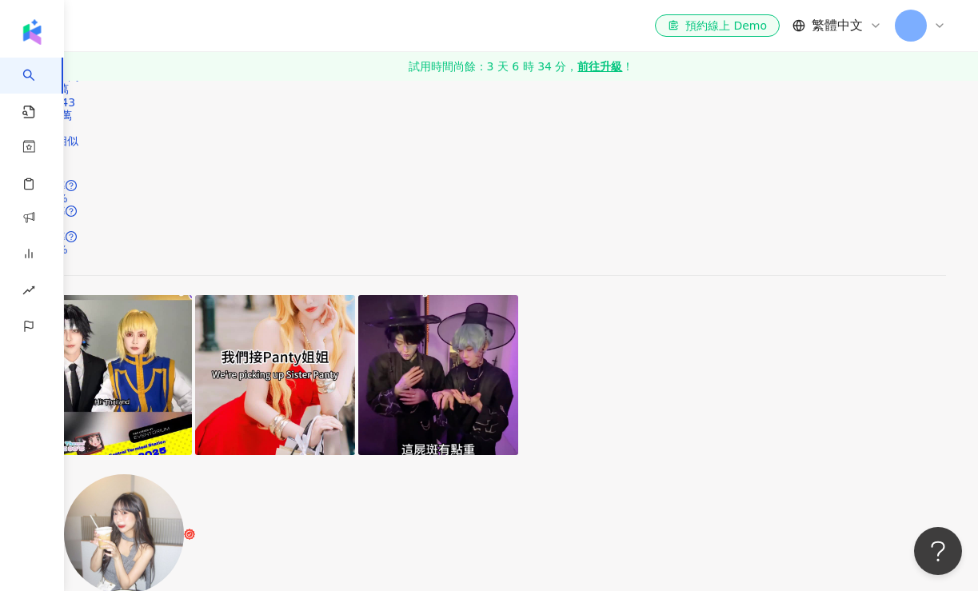
scroll to position [1115, 0]
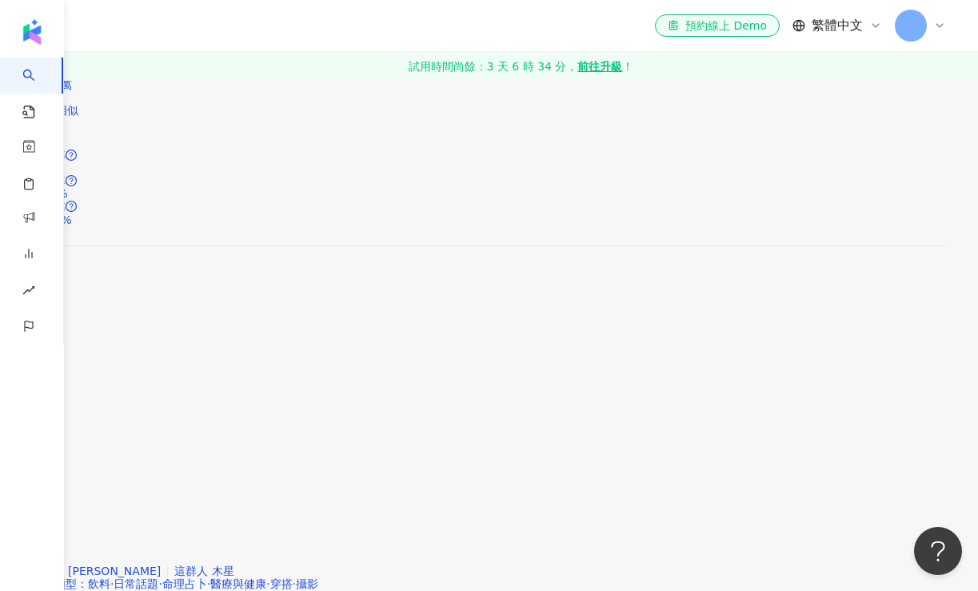
scroll to position [1729, 0]
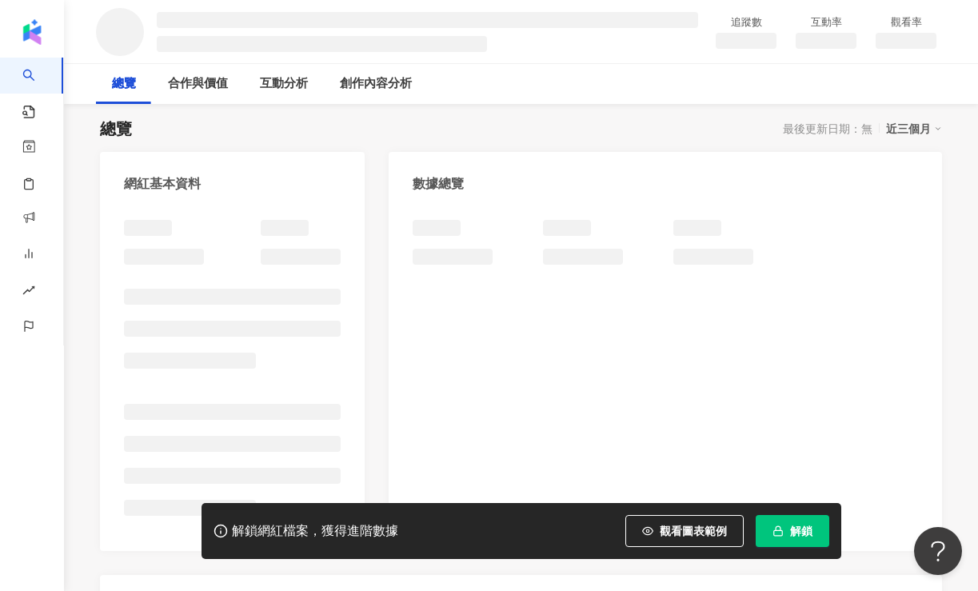
scroll to position [134, 0]
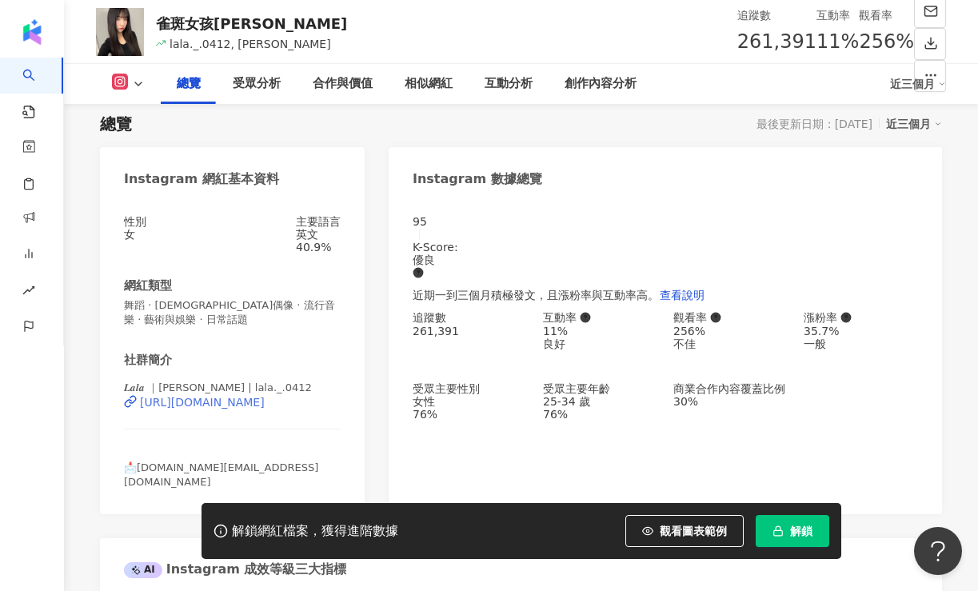
scroll to position [115, 0]
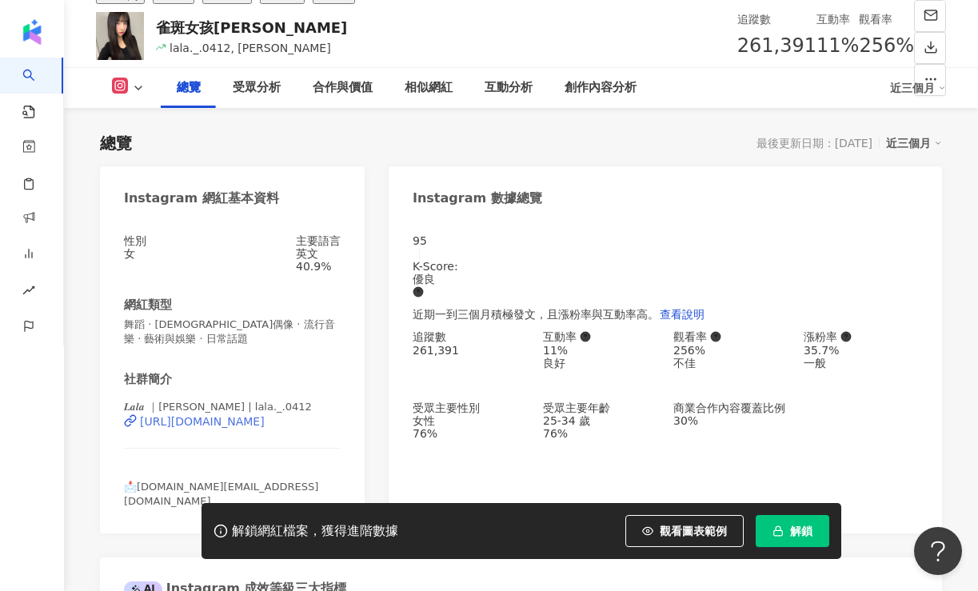
click at [243, 428] on div "https://www.instagram.com/lala._.0412/" at bounding box center [202, 421] width 125 height 13
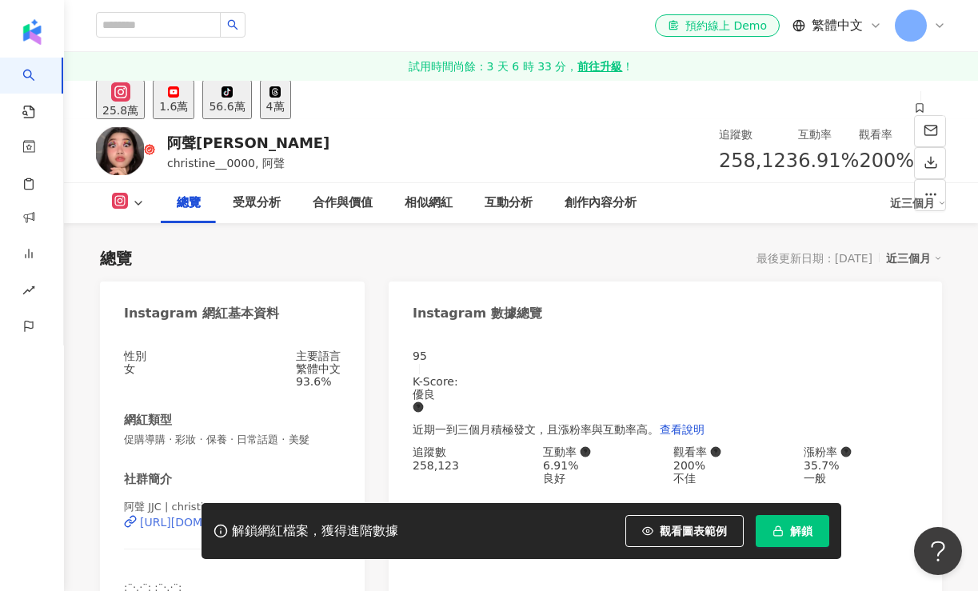
scroll to position [232, 0]
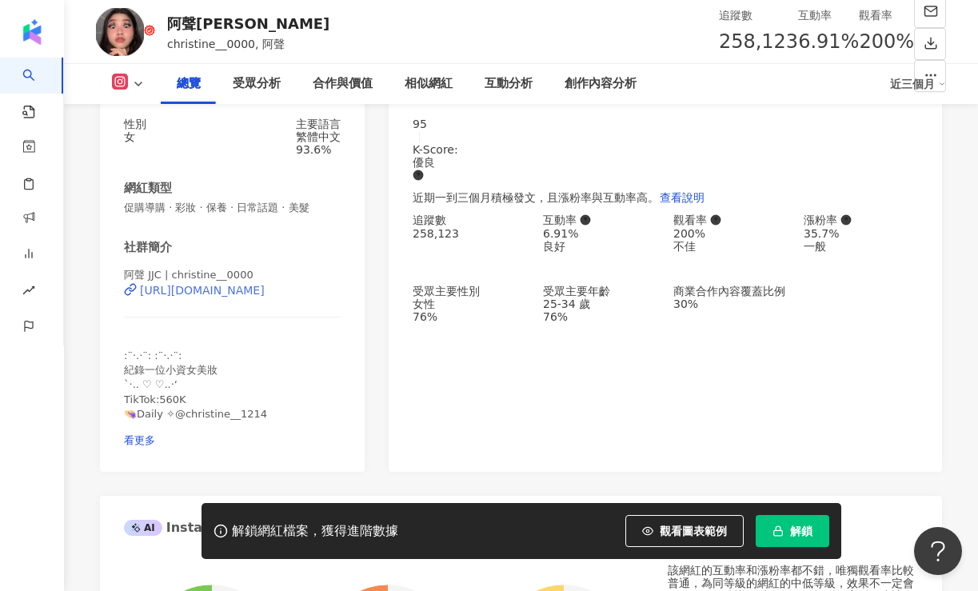
click at [265, 297] on div "https://www.instagram.com/christine__0000/" at bounding box center [202, 290] width 125 height 13
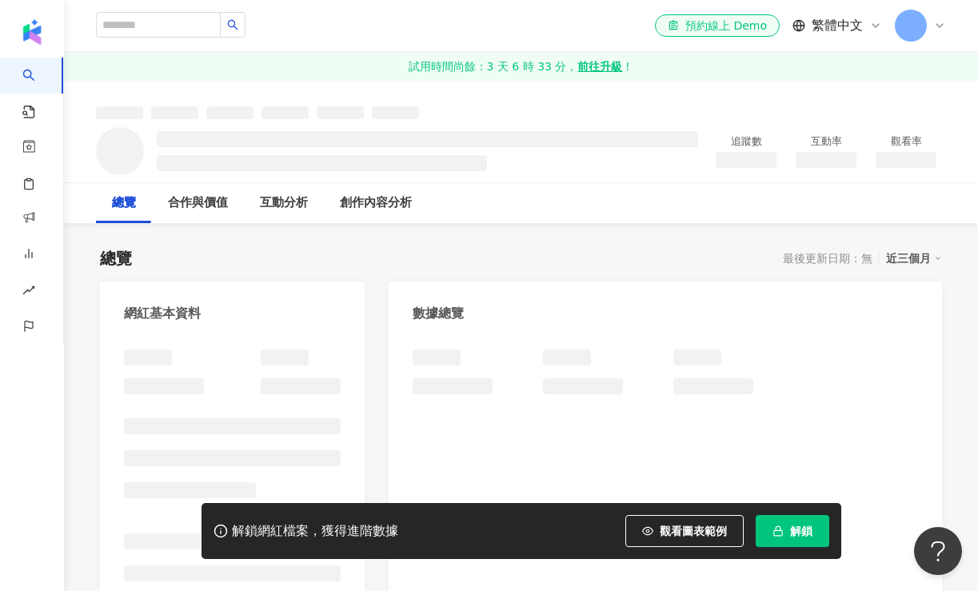
scroll to position [14, 0]
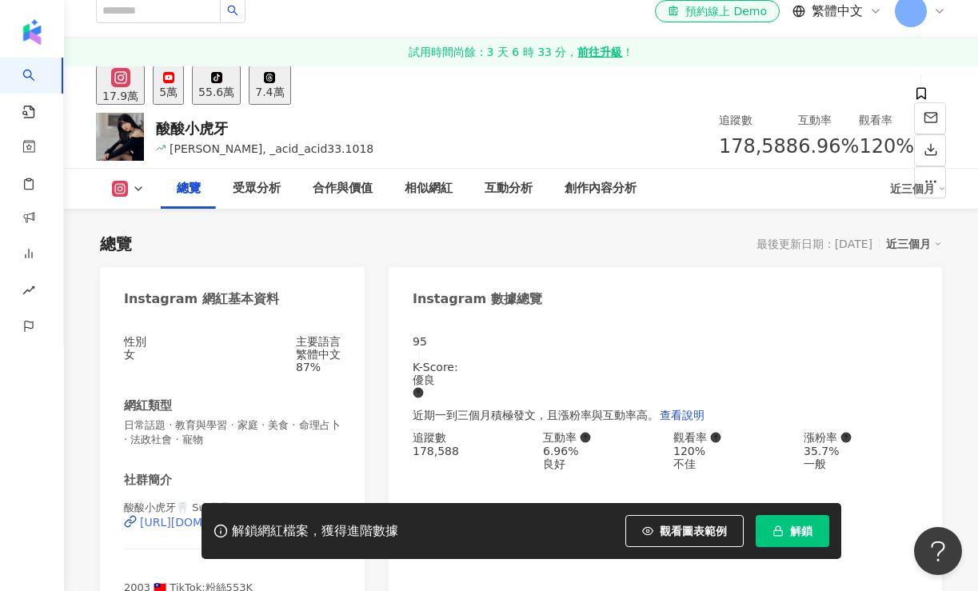
click at [265, 516] on div "[URL][DOMAIN_NAME]" at bounding box center [202, 522] width 125 height 13
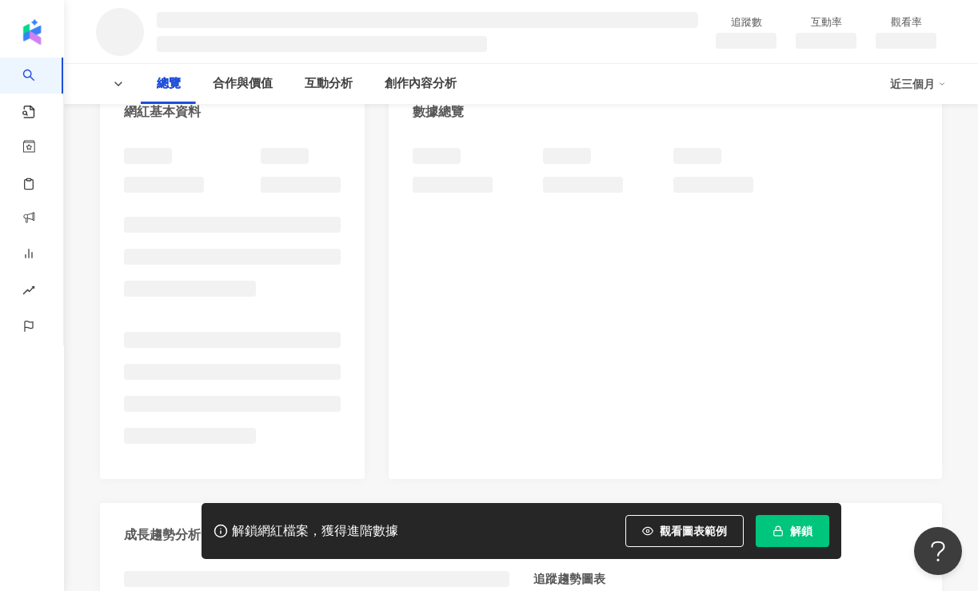
scroll to position [211, 0]
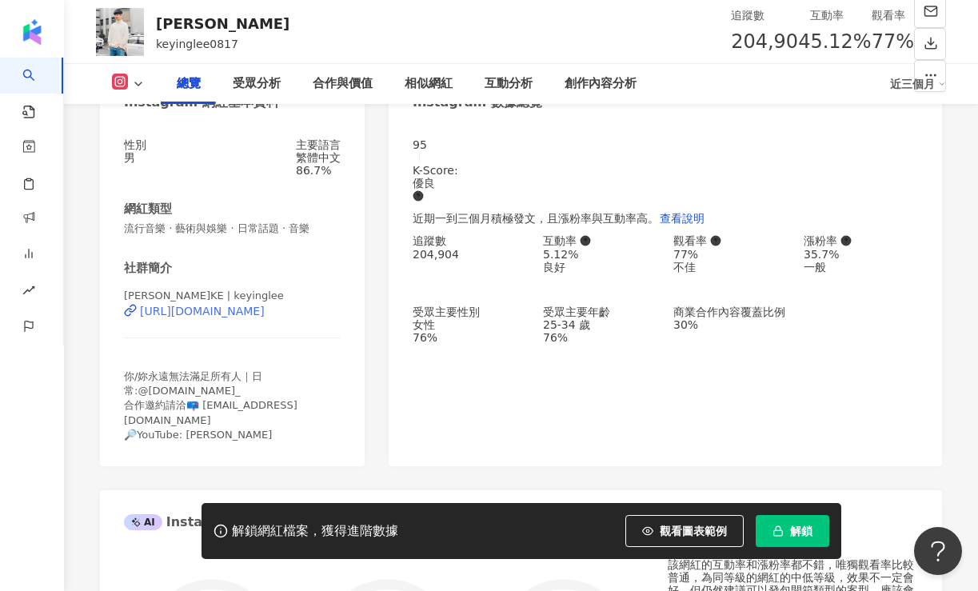
click at [253, 317] on div "https://www.instagram.com/keyinglee/" at bounding box center [202, 311] width 125 height 13
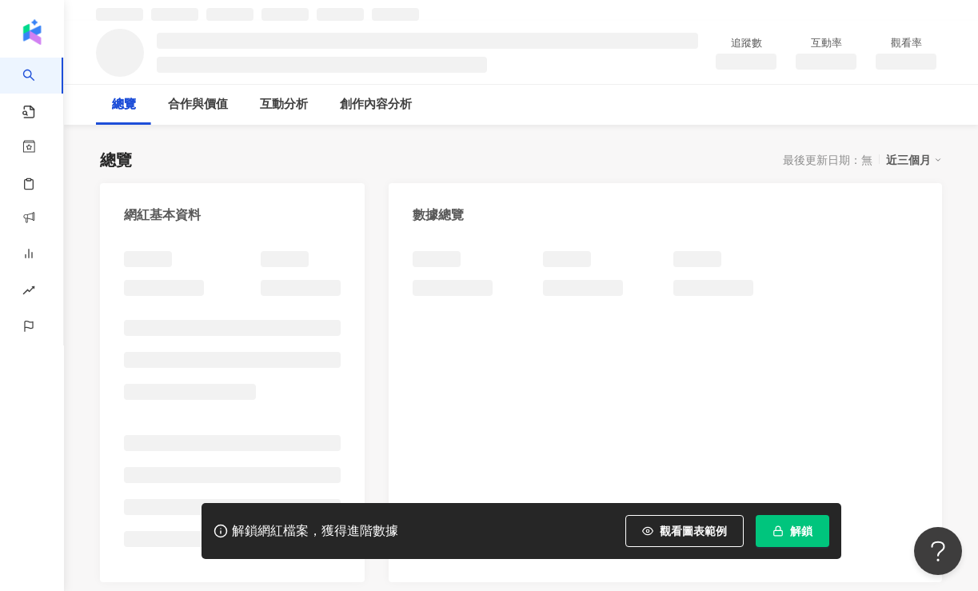
scroll to position [110, 0]
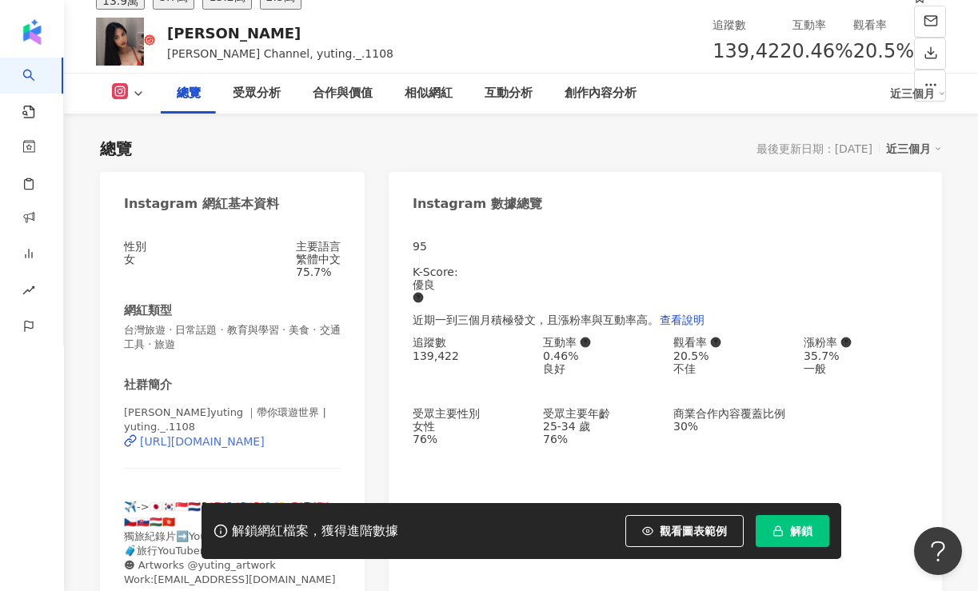
click at [265, 435] on div "[URL][DOMAIN_NAME]" at bounding box center [202, 441] width 125 height 13
